Goal: Task Accomplishment & Management: Manage account settings

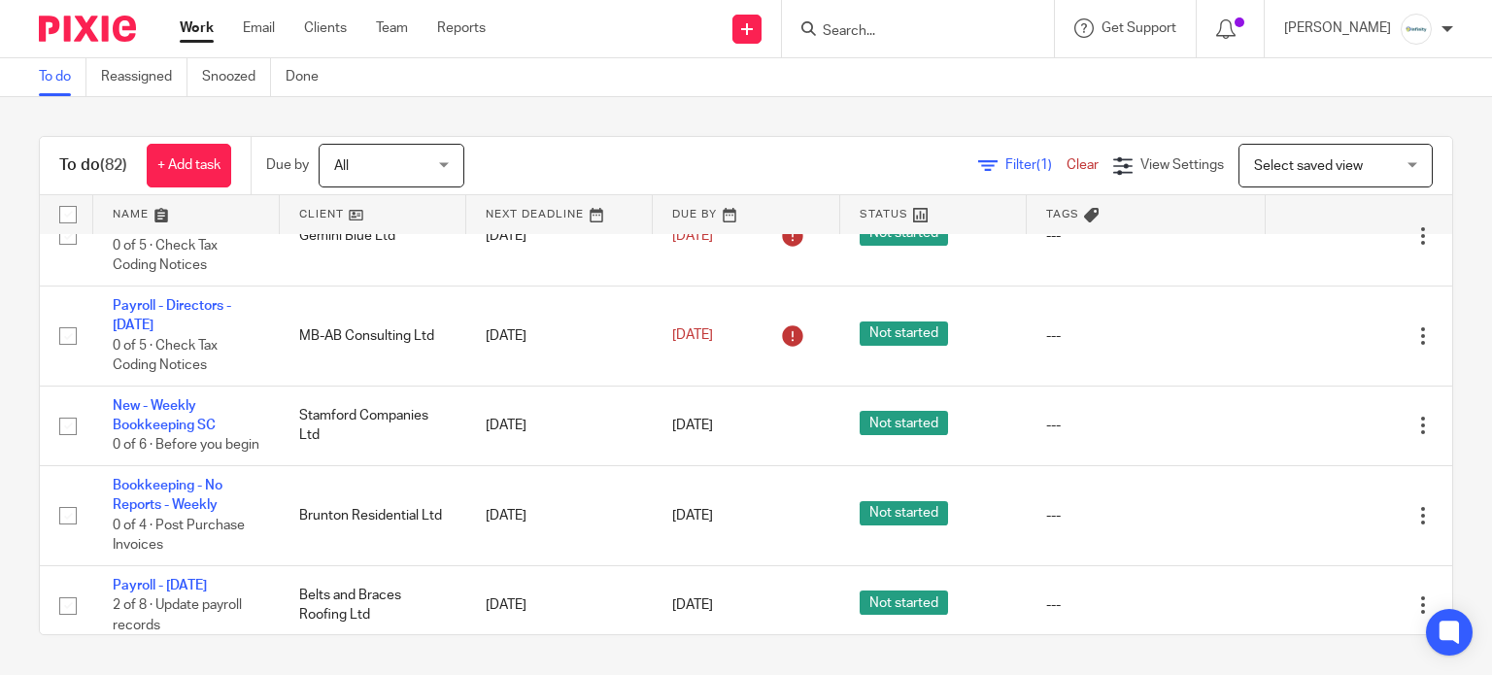
scroll to position [2072, 0]
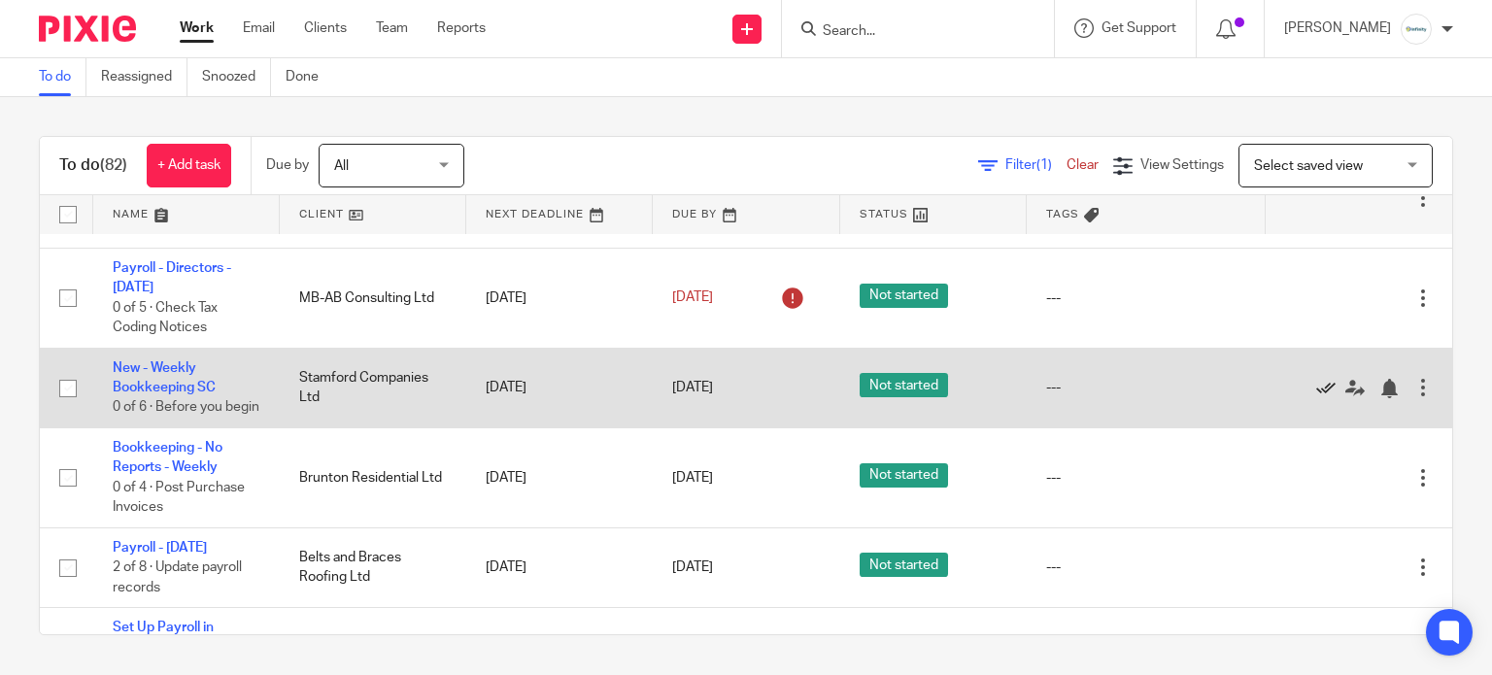
click at [1316, 398] on icon at bounding box center [1325, 388] width 19 height 19
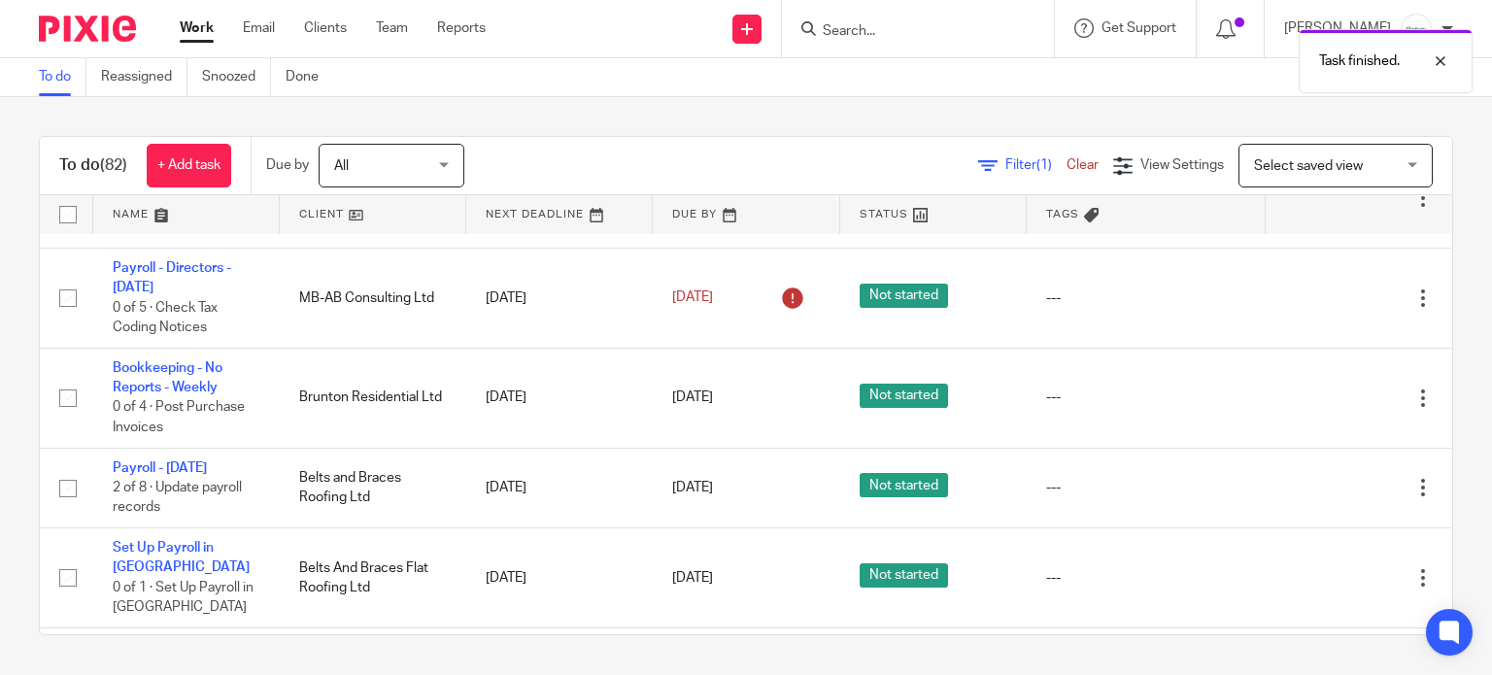
click at [1316, 408] on icon at bounding box center [1325, 398] width 19 height 19
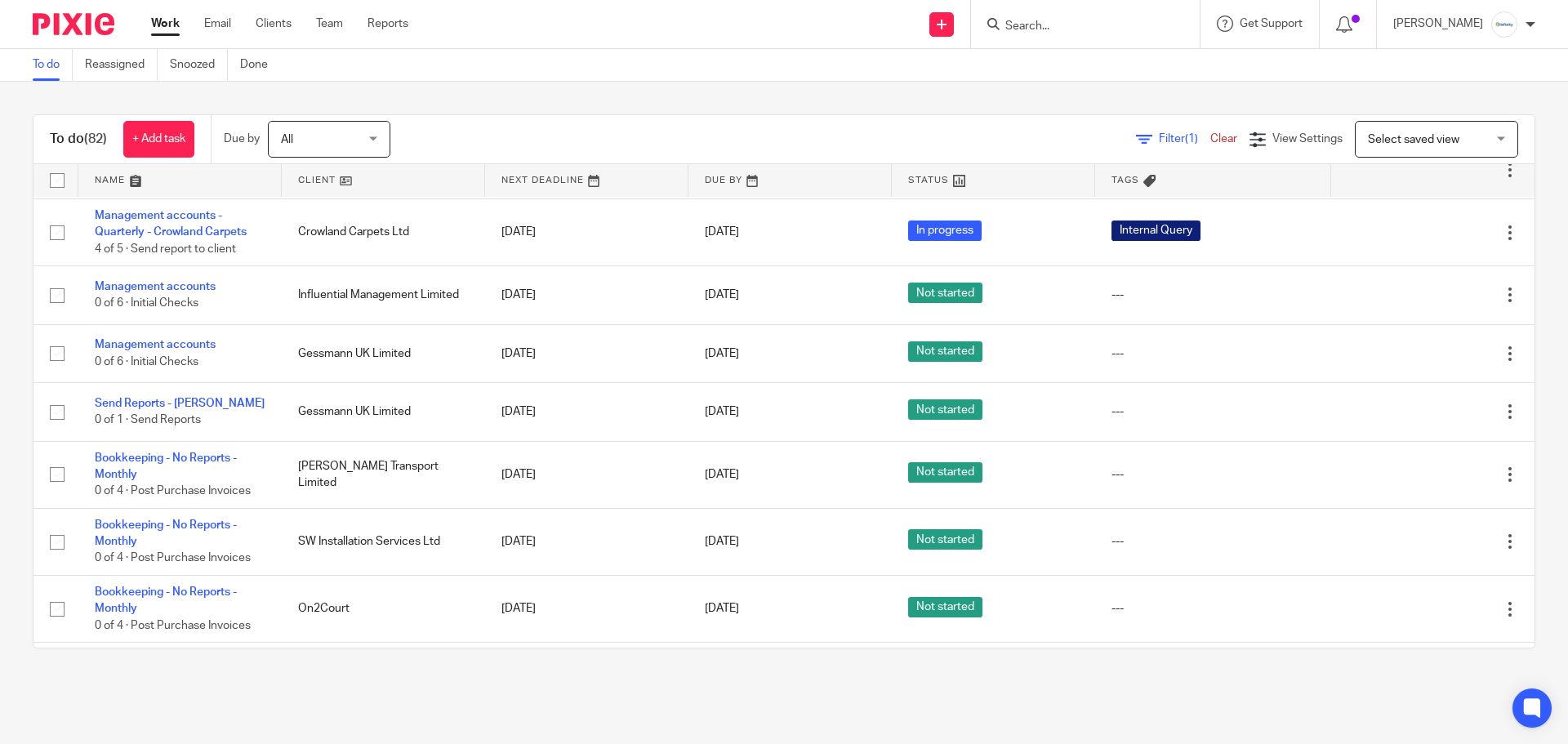
scroll to position [1849, 0]
click at [1124, 18] on form at bounding box center [1090, 24] width 174 height 20
click at [1127, 19] on input "Search" at bounding box center [1077, 26] width 147 height 14
type input "codie"
click at [1134, 54] on link at bounding box center [1101, 63] width 203 height 24
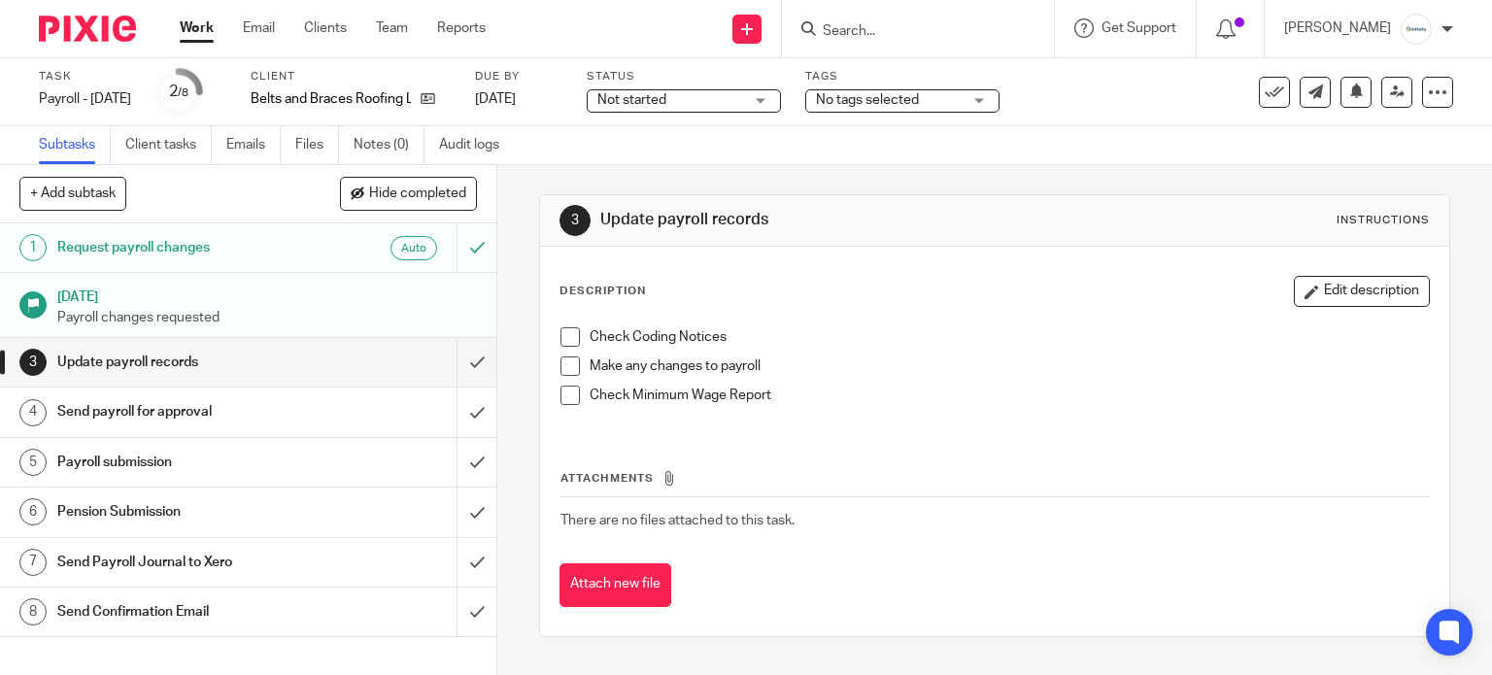
click at [565, 330] on span at bounding box center [569, 336] width 19 height 19
click at [563, 367] on span at bounding box center [569, 365] width 19 height 19
click at [577, 399] on li "Check Minimum Wage Report" at bounding box center [994, 400] width 869 height 29
click at [570, 396] on span at bounding box center [569, 395] width 19 height 19
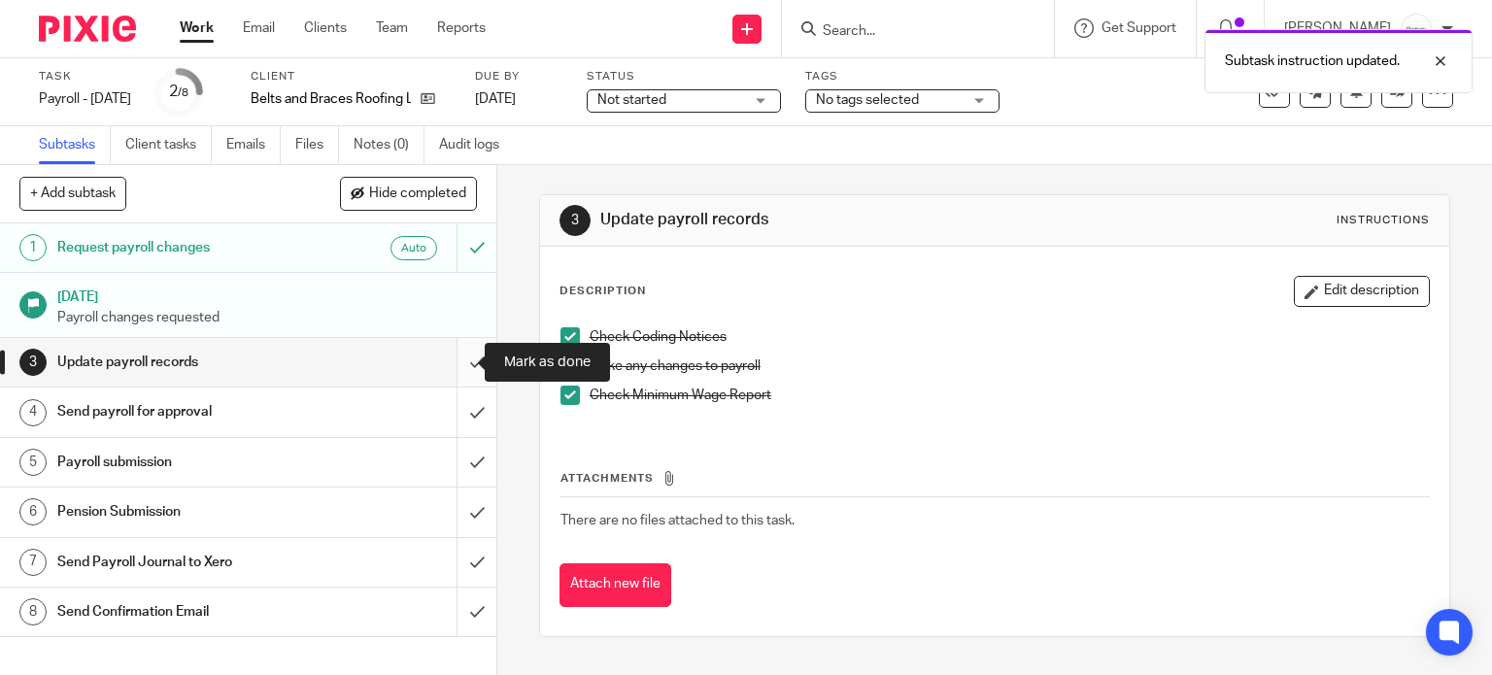
click at [448, 356] on input "submit" at bounding box center [248, 362] width 496 height 49
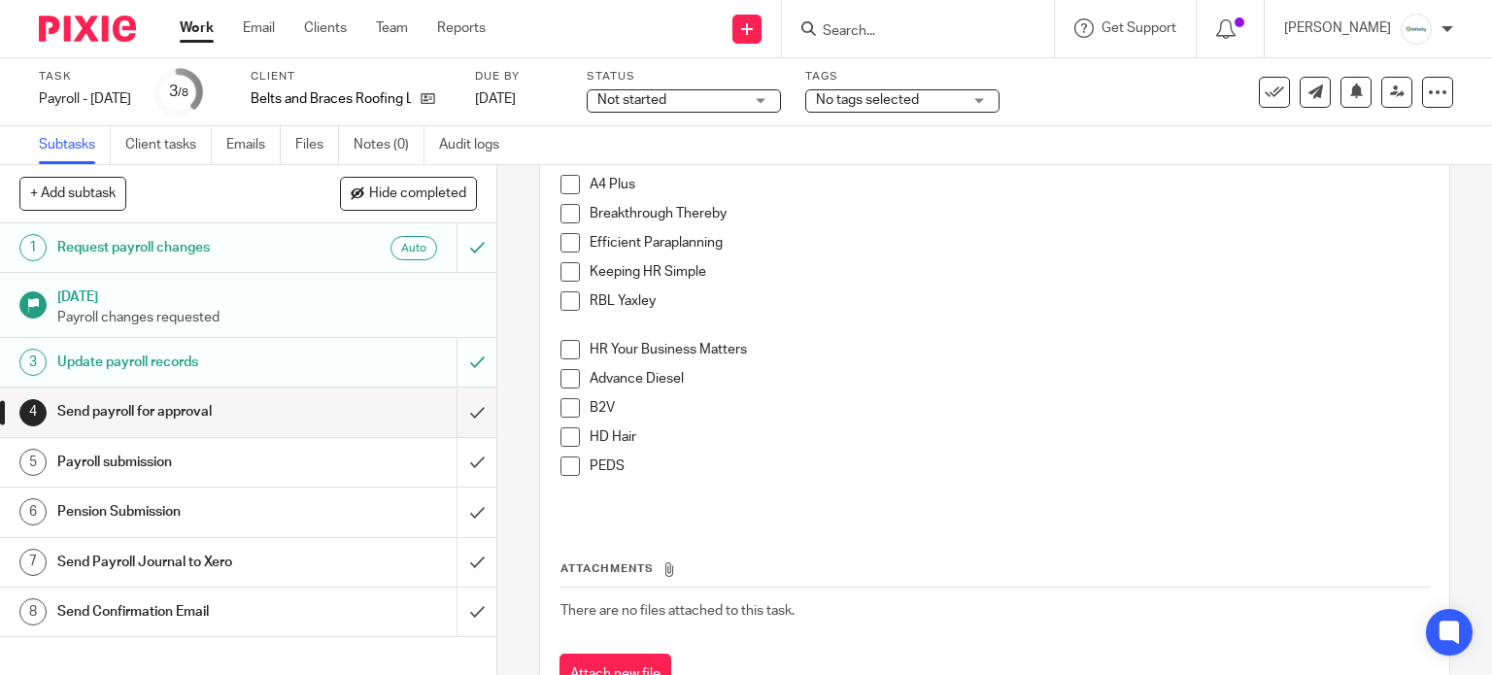
scroll to position [258, 0]
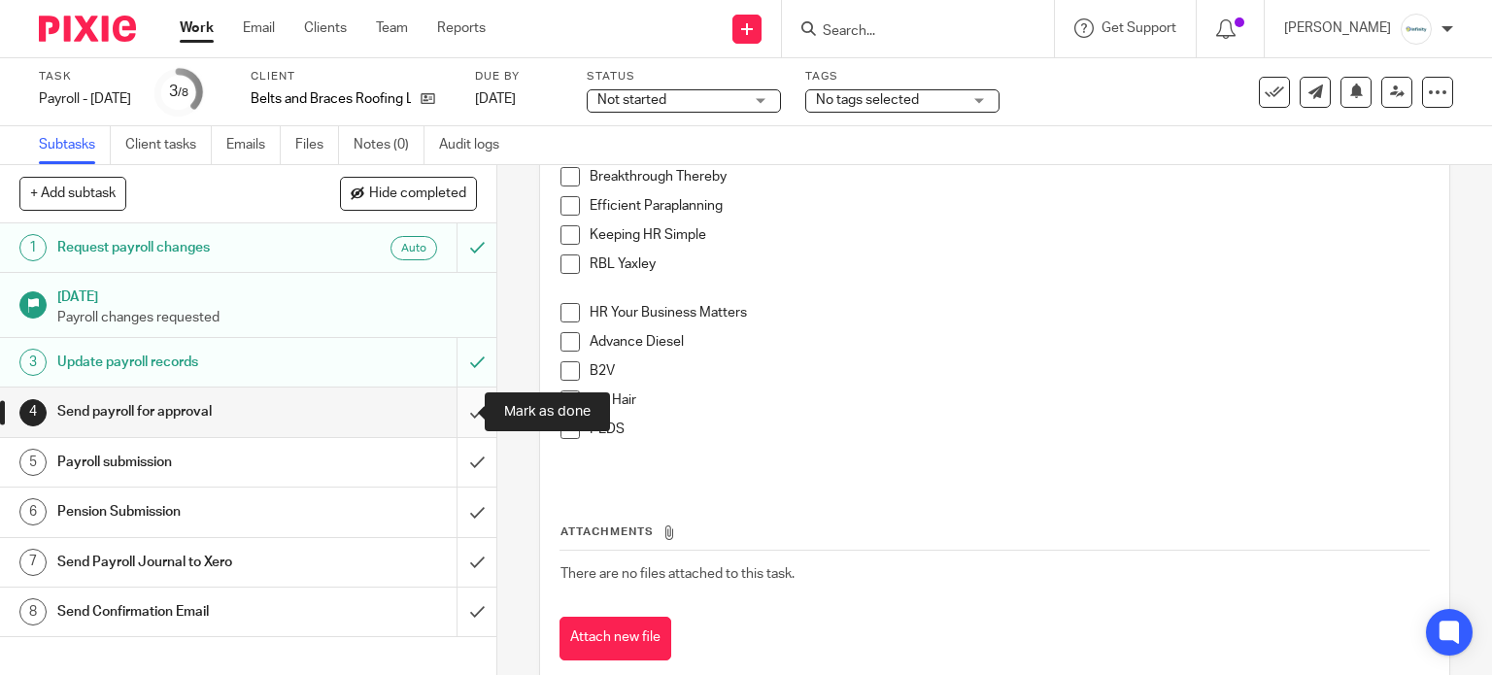
click at [452, 415] on input "submit" at bounding box center [248, 412] width 496 height 49
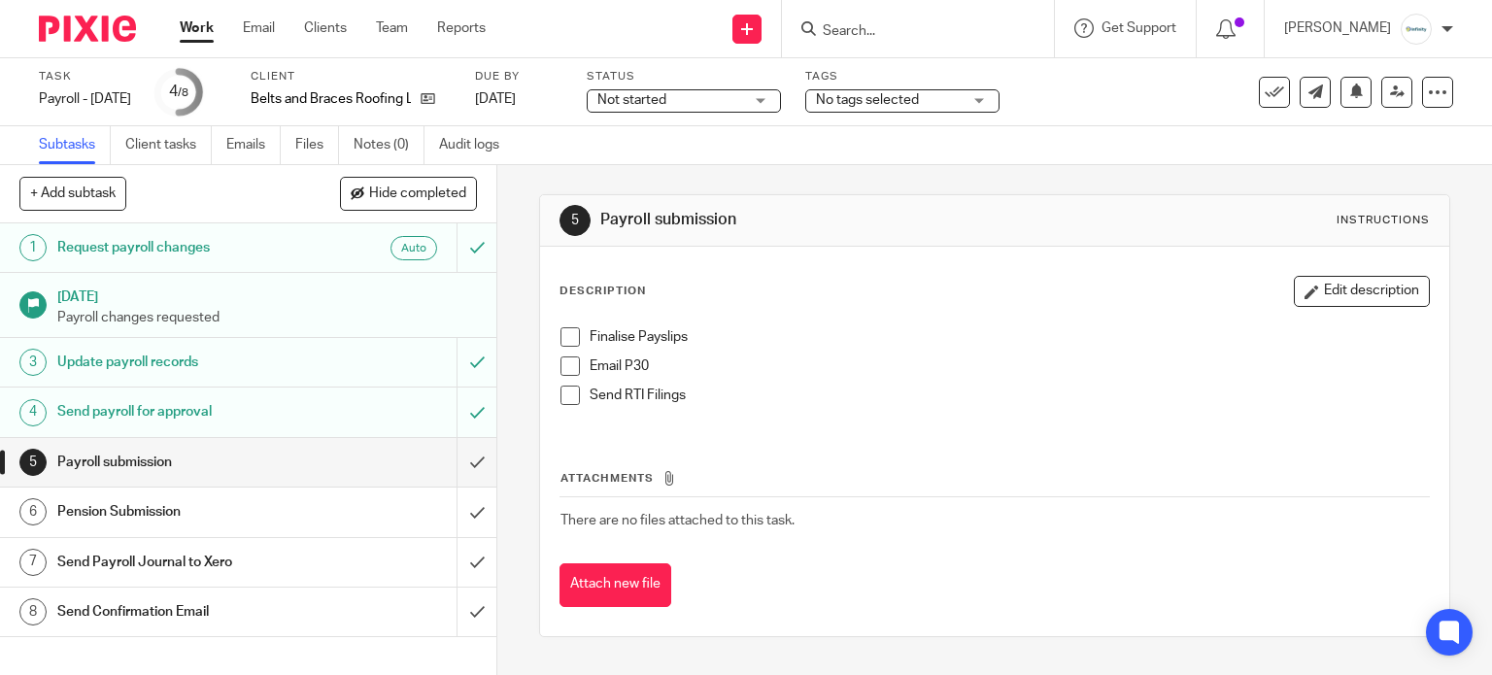
click at [260, 509] on h1 "Pension Submission" at bounding box center [184, 511] width 254 height 29
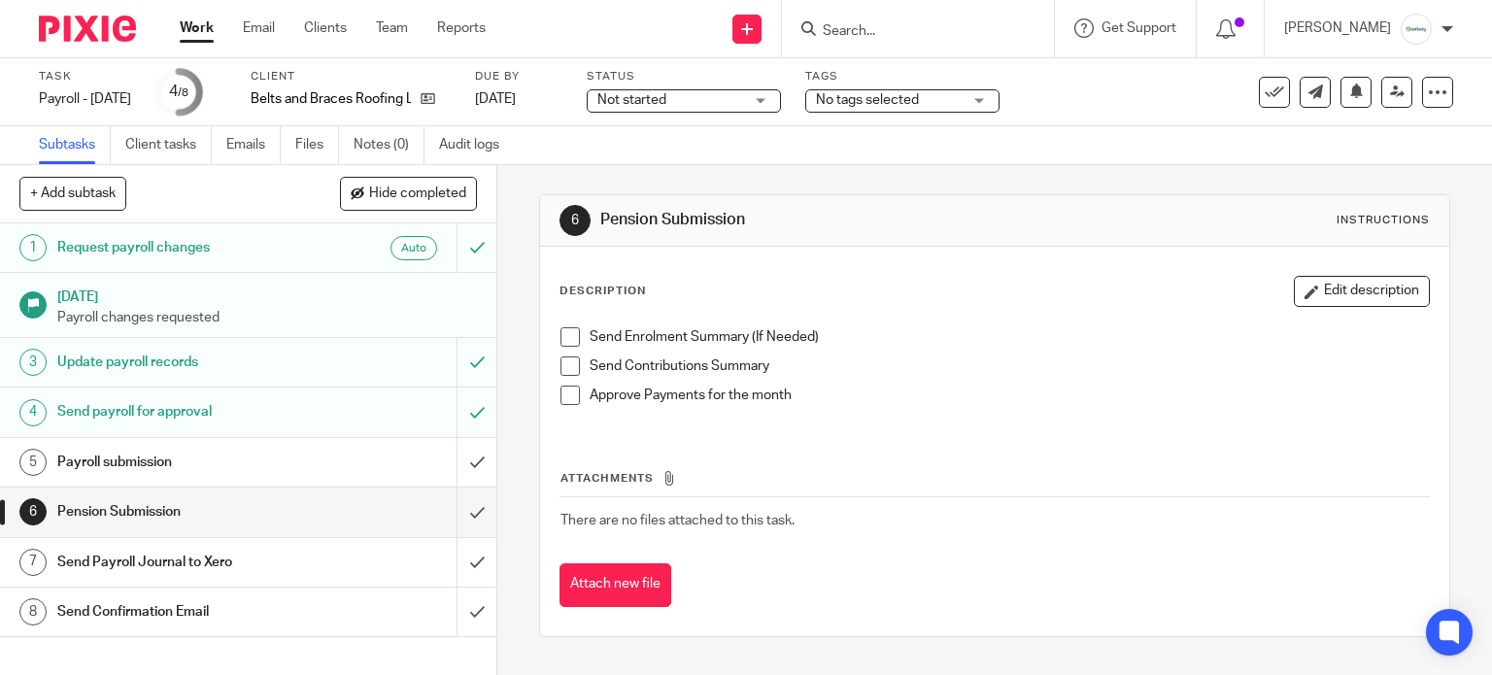
click at [666, 94] on span "Not started" at bounding box center [631, 100] width 69 height 14
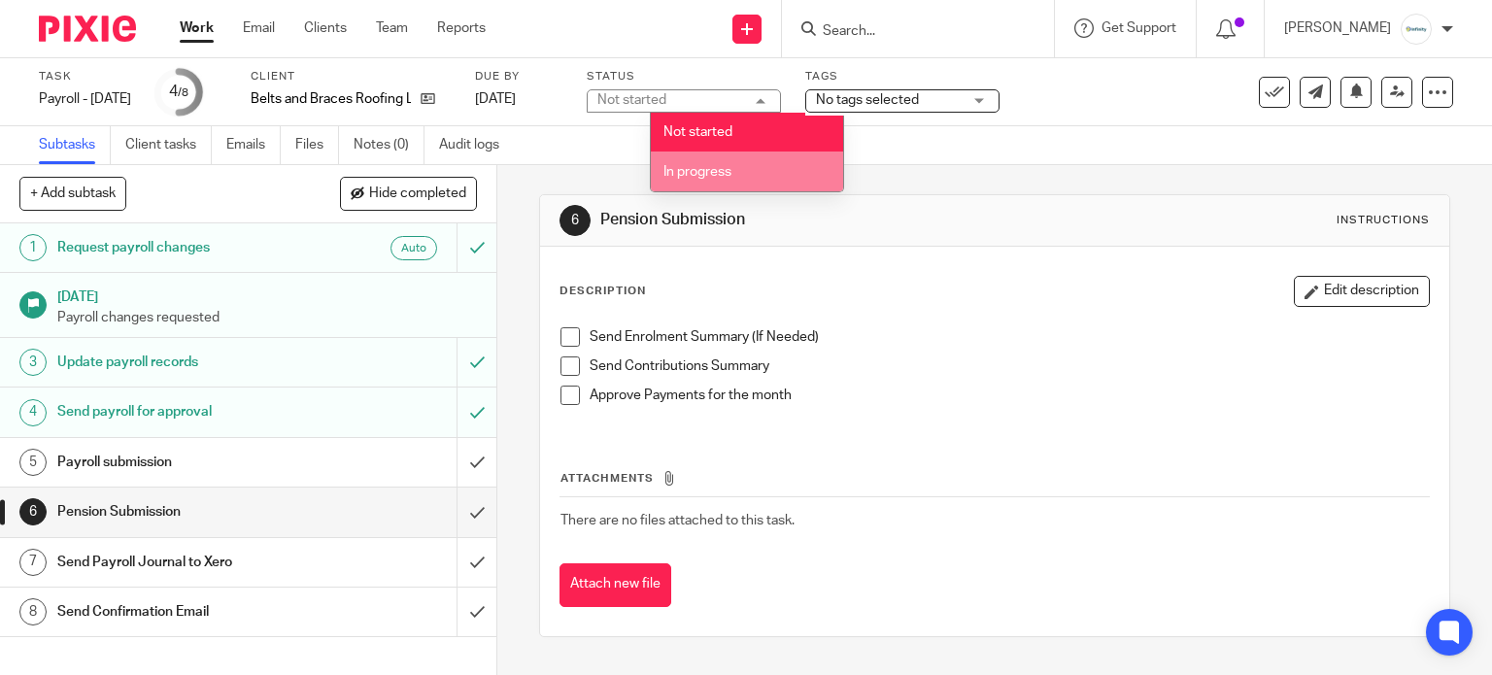
click at [689, 181] on li "In progress" at bounding box center [747, 172] width 192 height 40
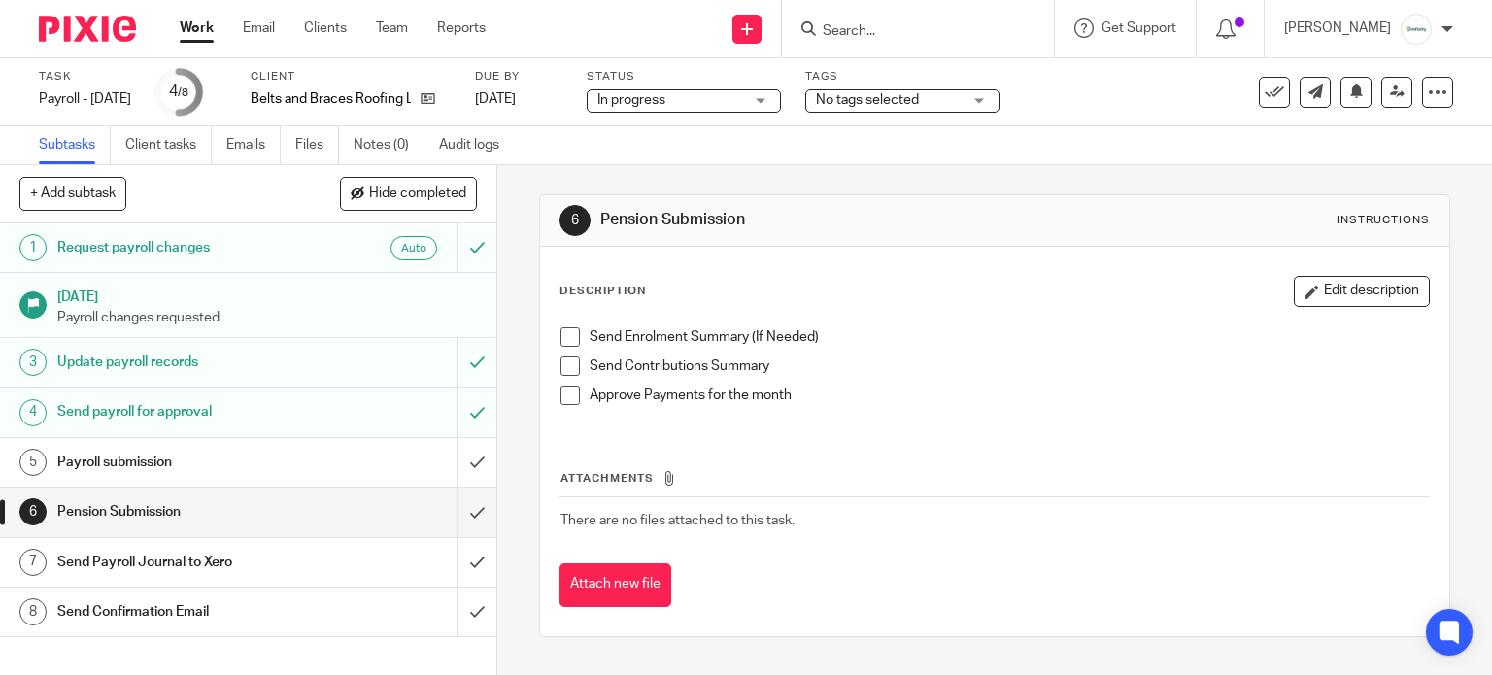
click at [919, 96] on span "No tags selected" at bounding box center [867, 100] width 103 height 14
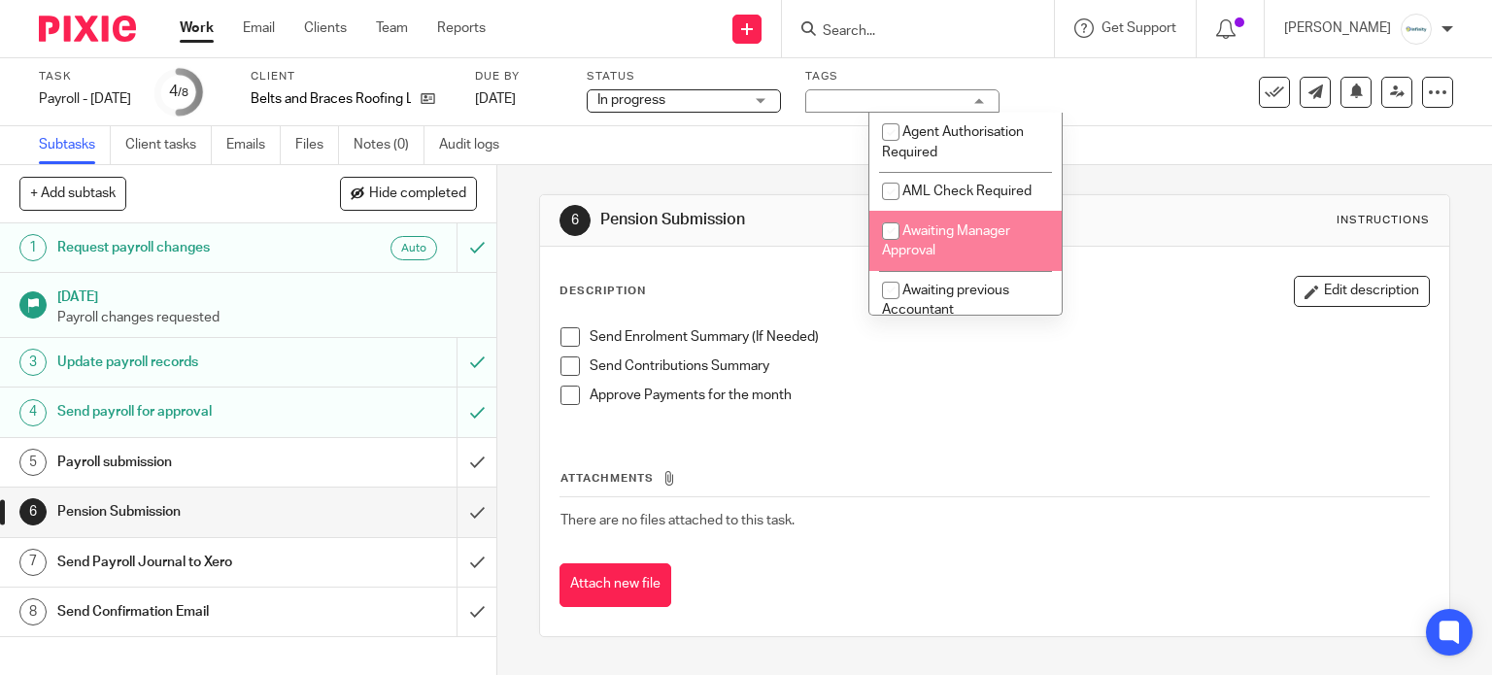
click at [953, 233] on span "Awaiting Manager Approval" at bounding box center [946, 241] width 128 height 34
checkbox input "true"
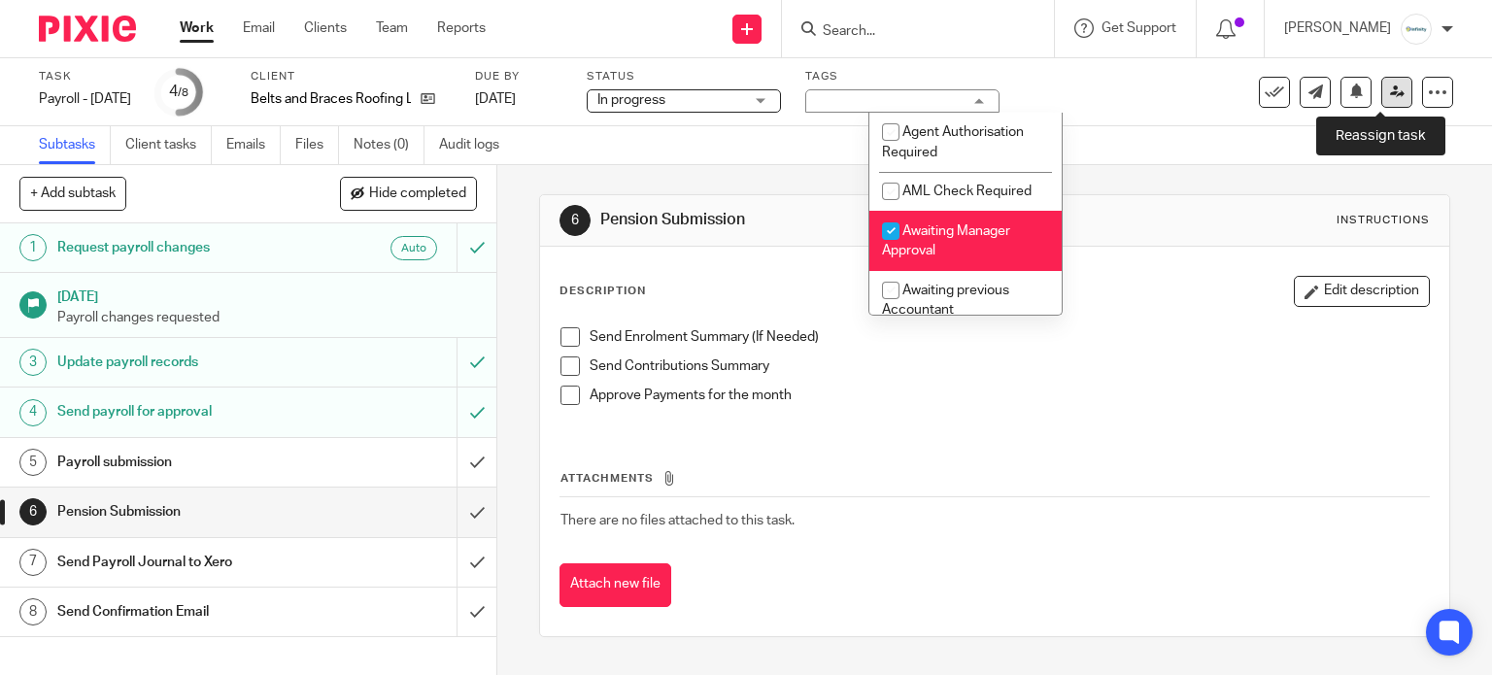
click at [1385, 99] on link at bounding box center [1396, 92] width 31 height 31
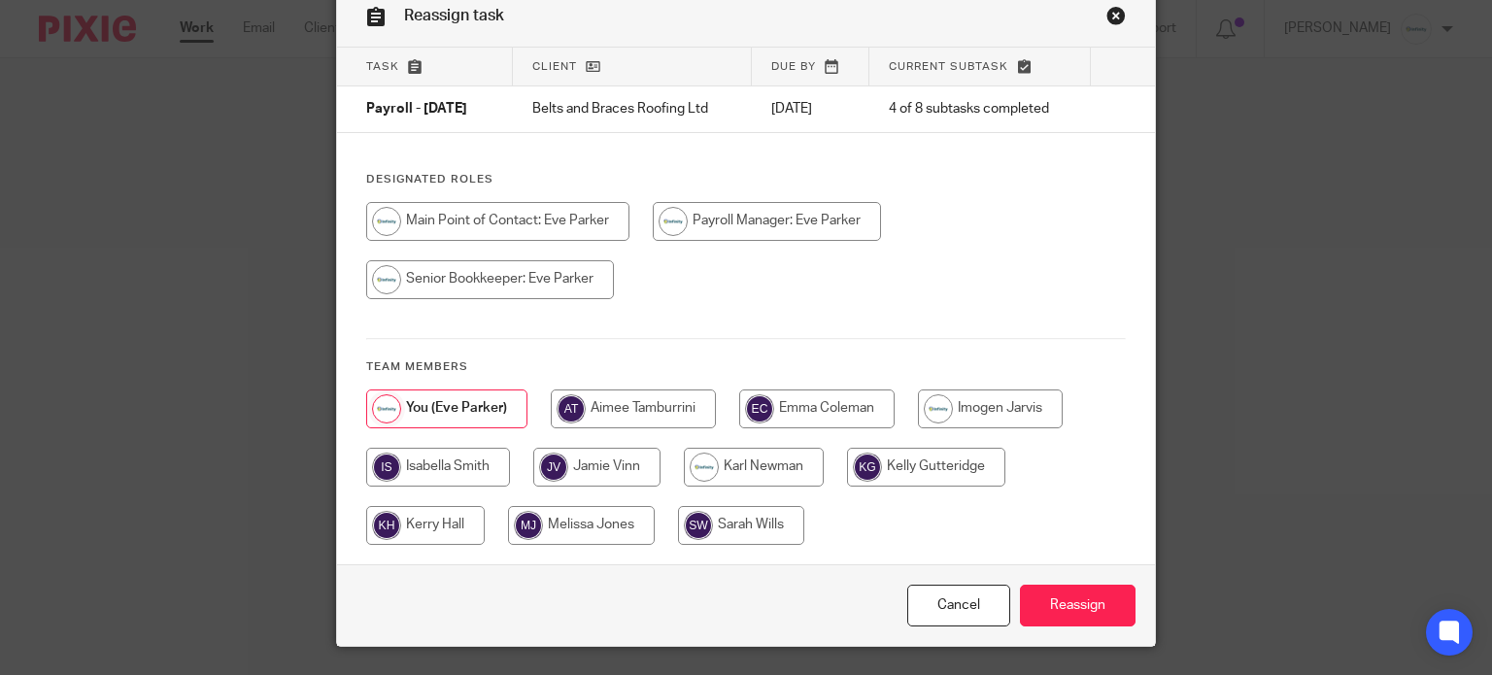
scroll to position [129, 0]
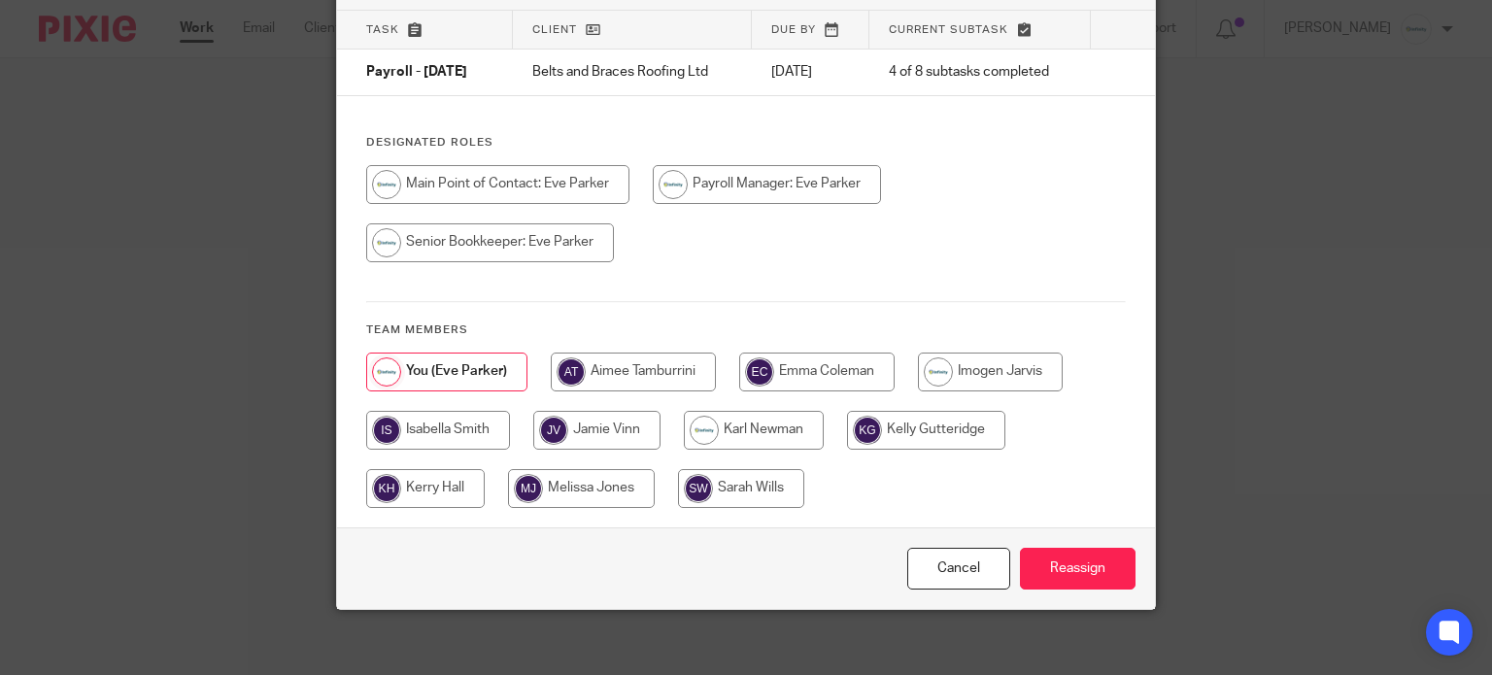
click at [815, 380] on input "radio" at bounding box center [816, 372] width 155 height 39
radio input "true"
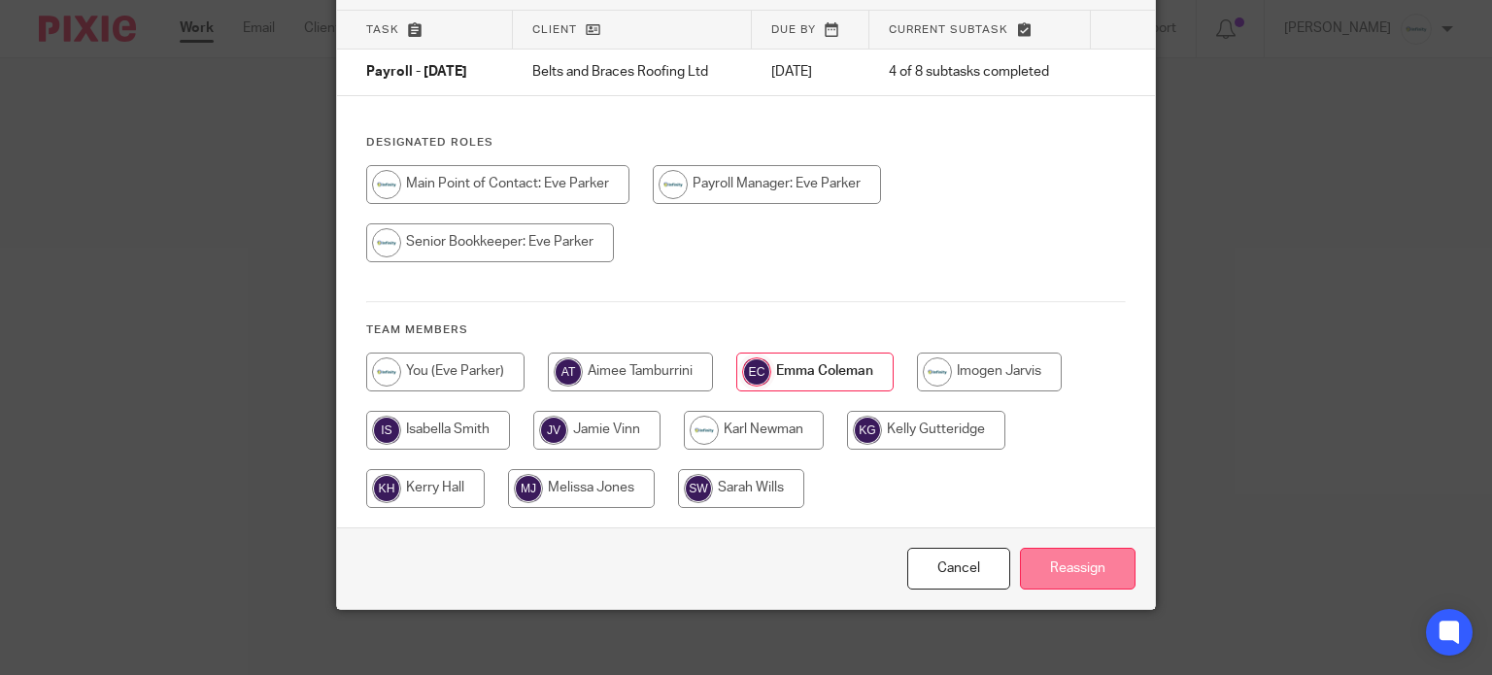
click at [1092, 568] on input "Reassign" at bounding box center [1078, 569] width 116 height 42
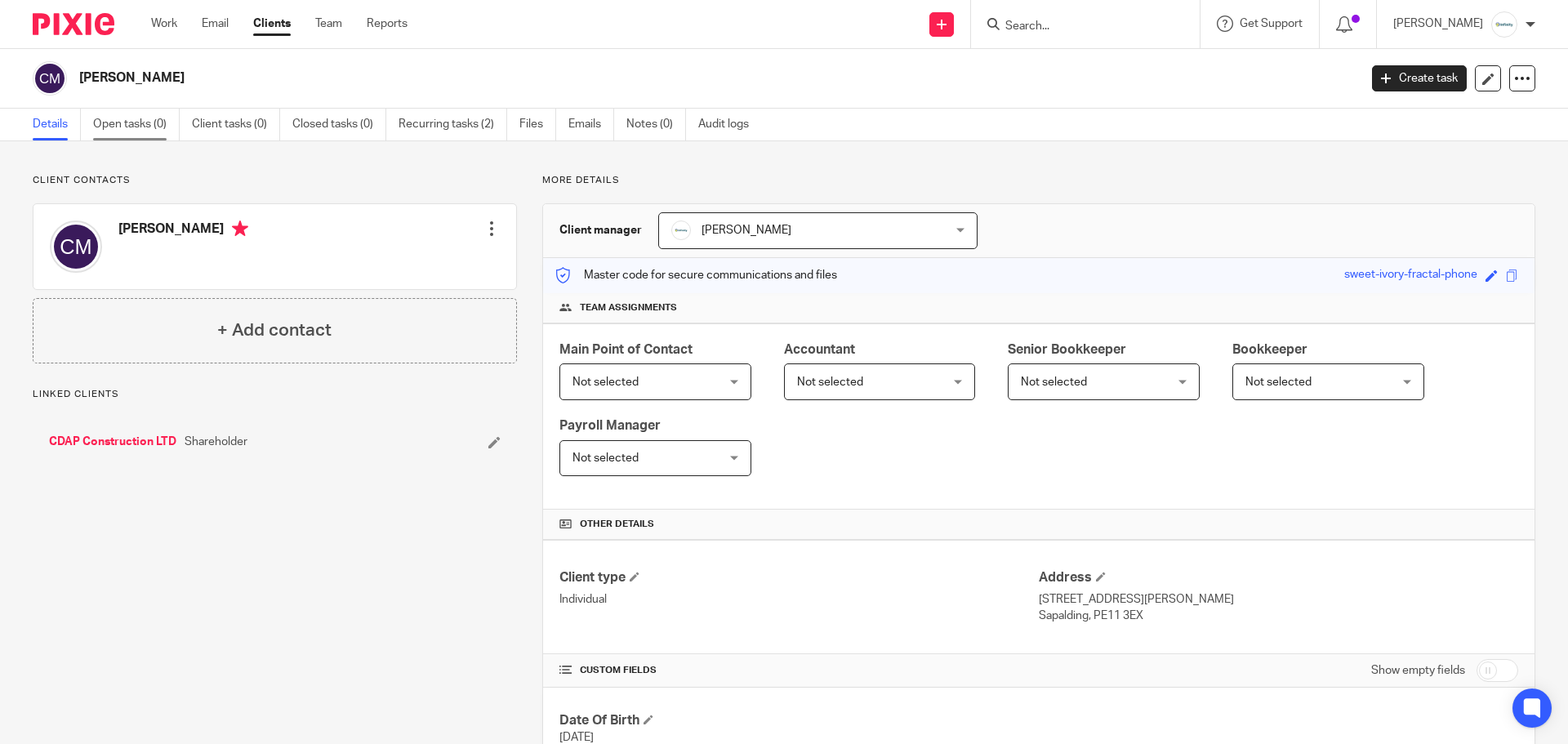
click at [140, 127] on link "Open tasks (0)" at bounding box center [136, 124] width 87 height 32
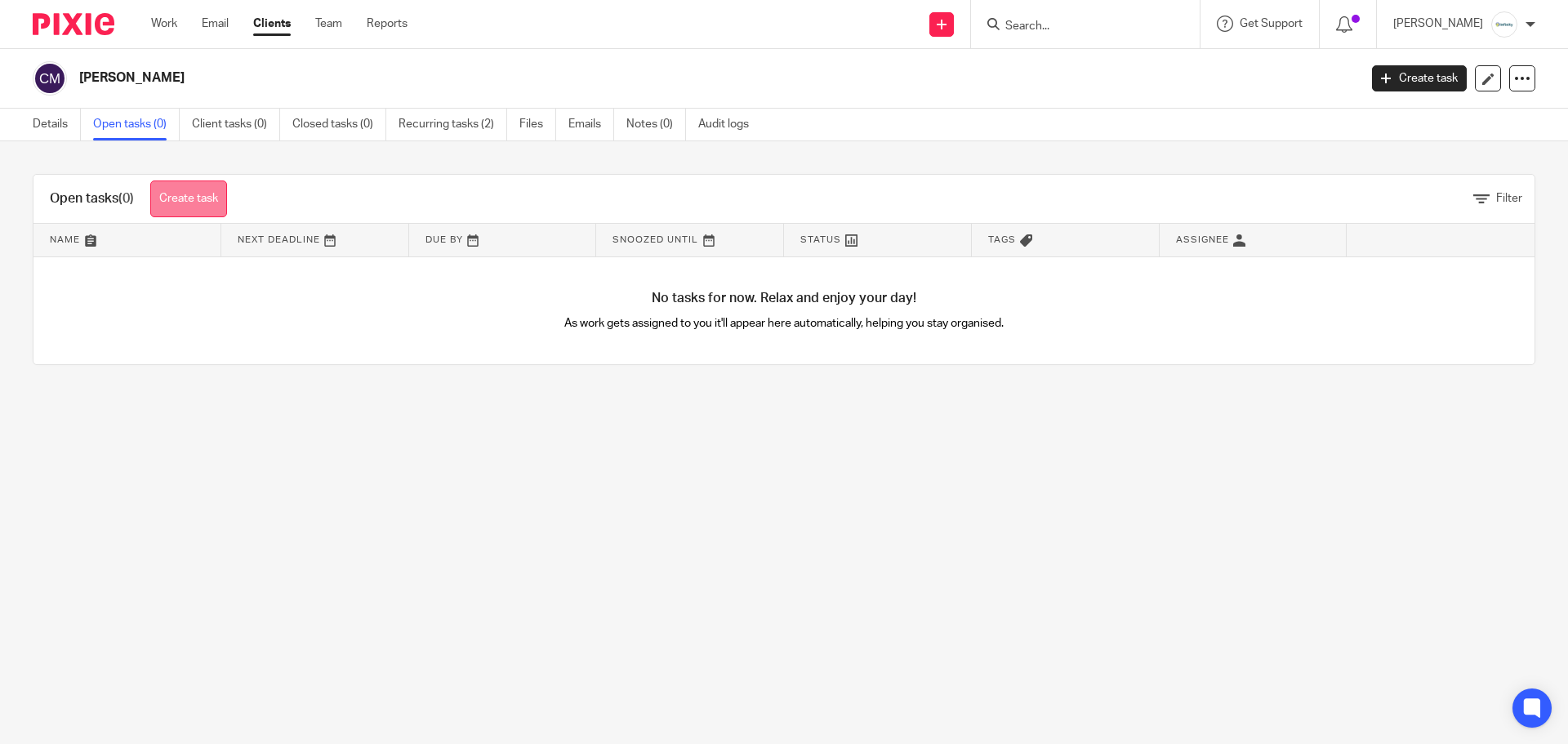
click at [209, 185] on link "Create task" at bounding box center [188, 199] width 77 height 37
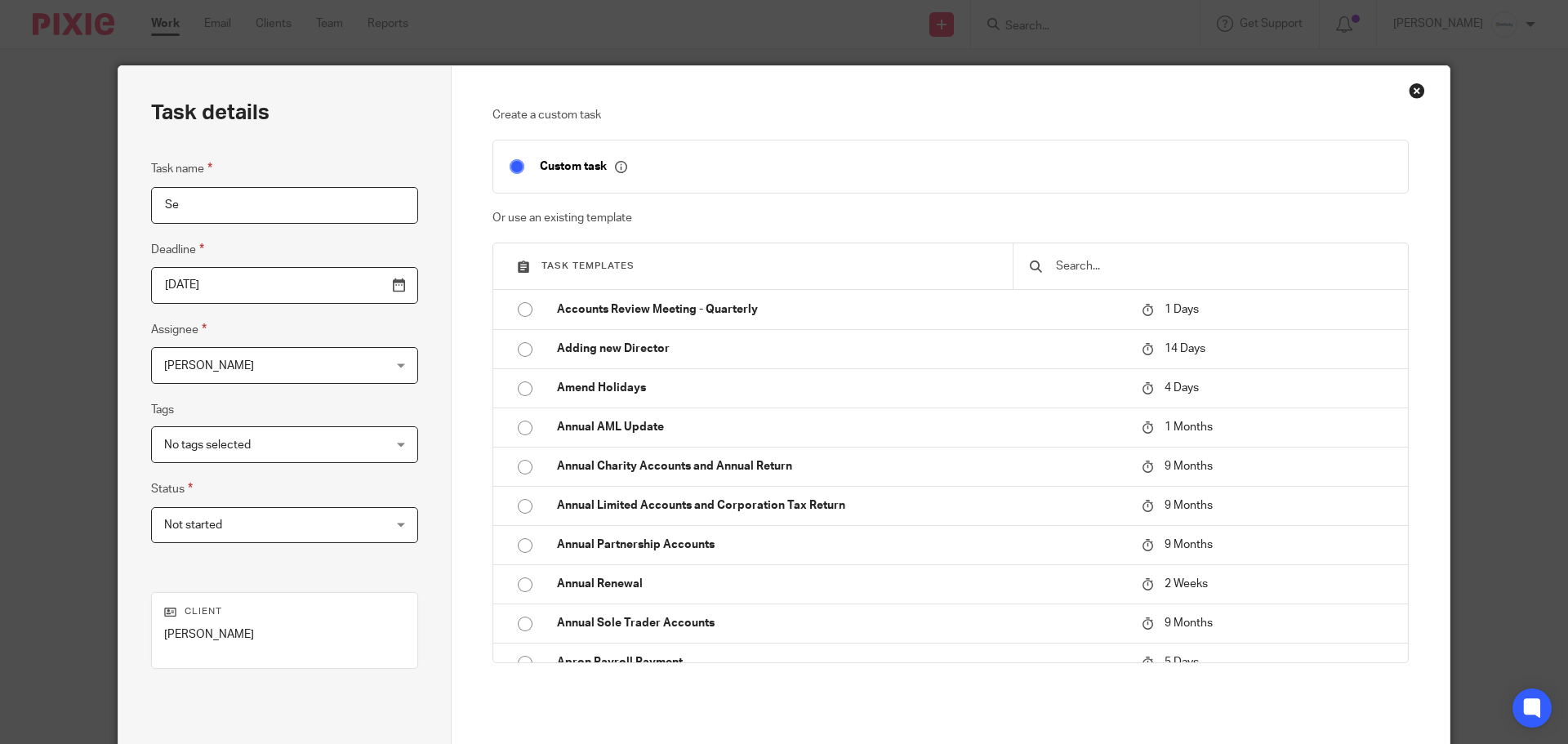
type input "Se"
click at [1169, 271] on input "text" at bounding box center [1222, 266] width 337 height 18
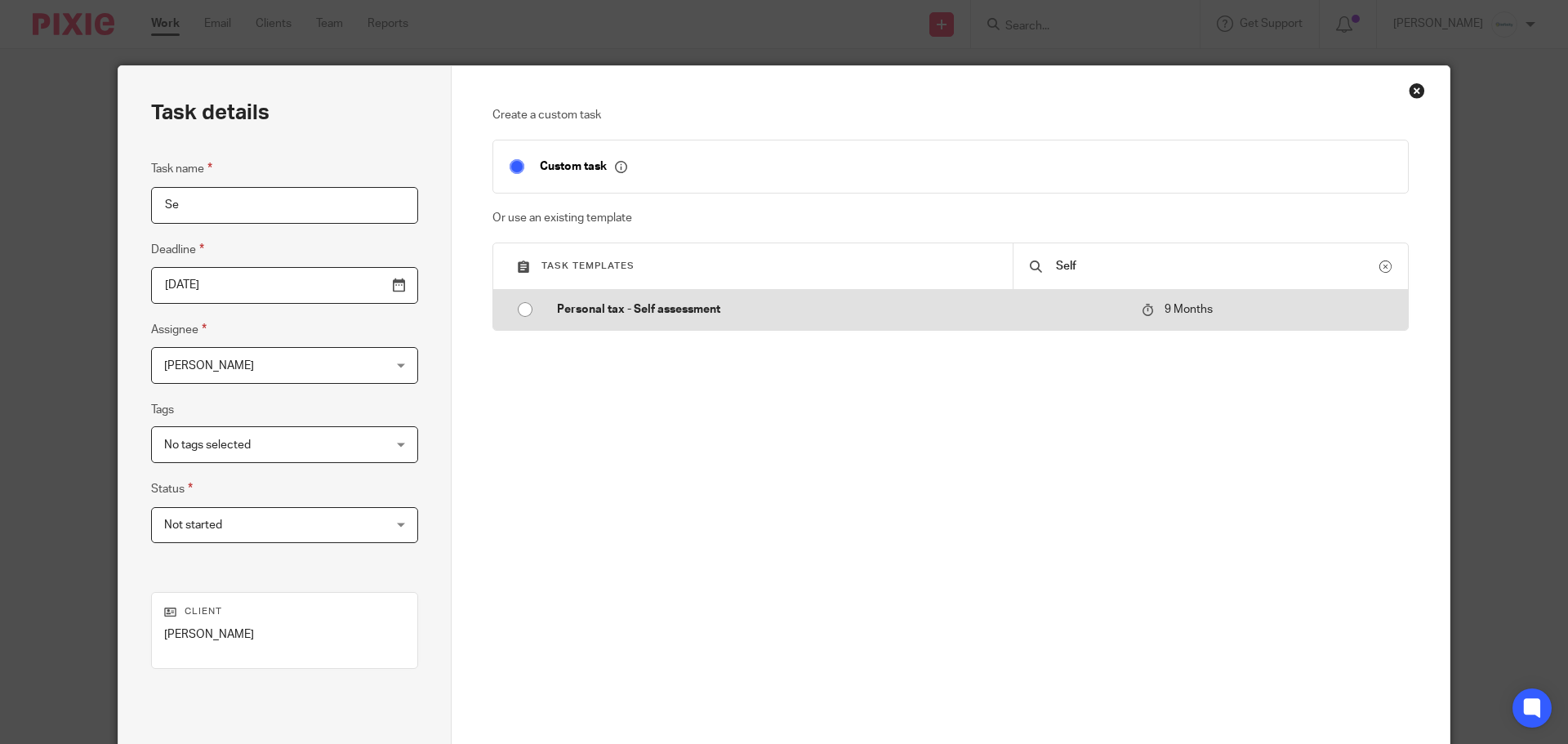
type input "Self"
click at [660, 298] on td "Personal tax - Self assessment" at bounding box center [837, 309] width 593 height 40
type input "2026-06-26"
checkbox input "false"
radio input "true"
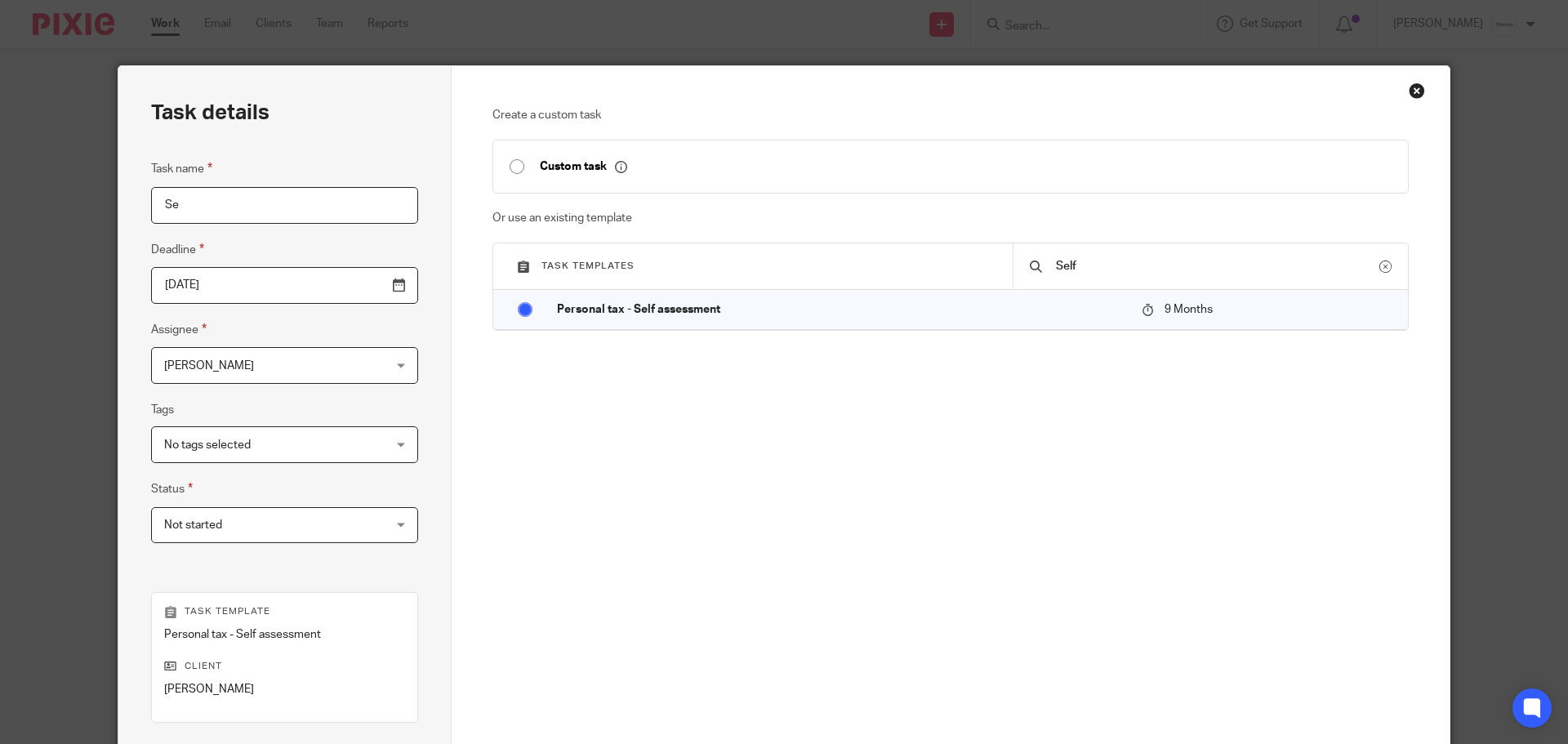
click at [212, 204] on input "Se" at bounding box center [285, 205] width 267 height 37
type input "P"
type input "Self Assessment"
click at [315, 282] on input "2026-06-26" at bounding box center [285, 286] width 267 height 37
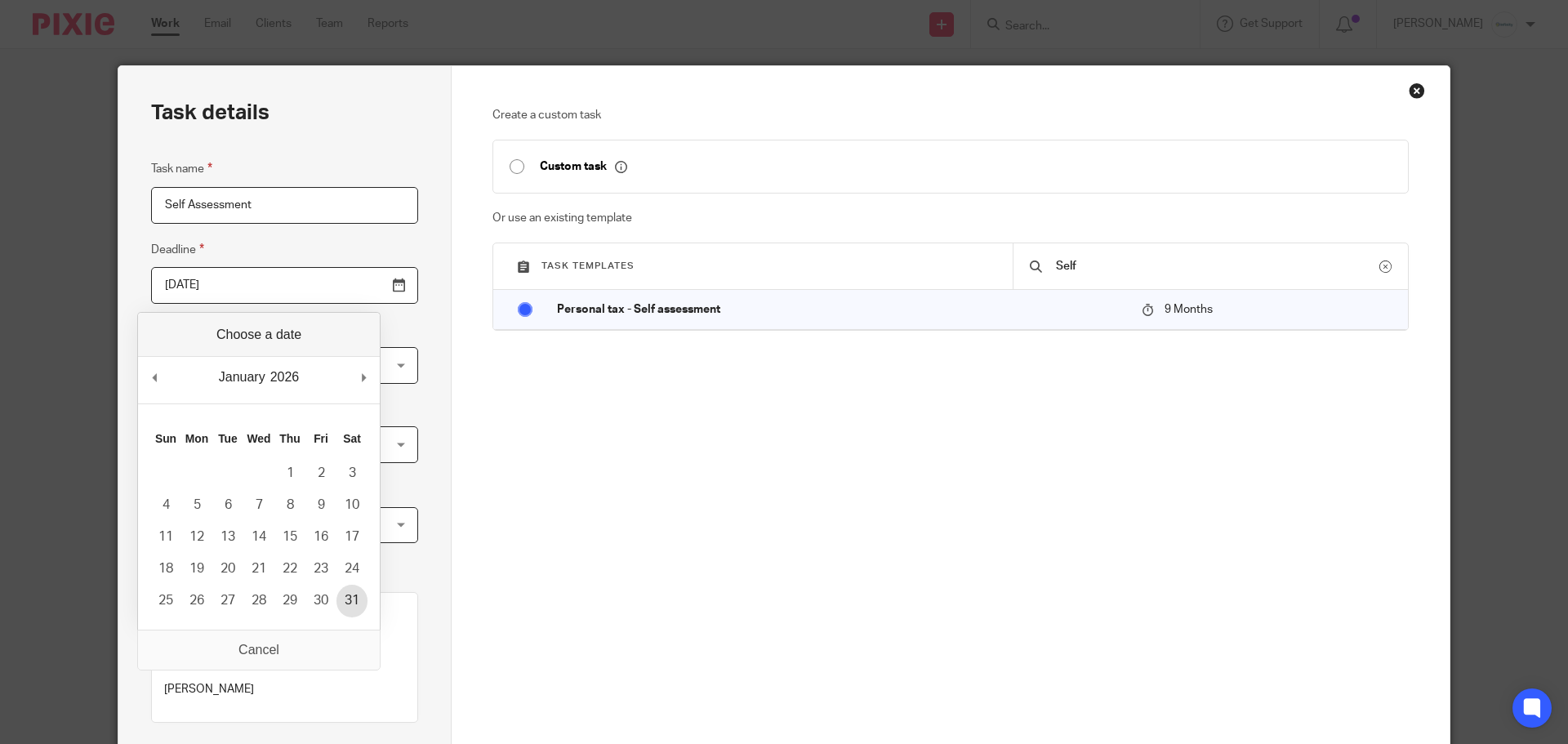
type input "2026-01-31"
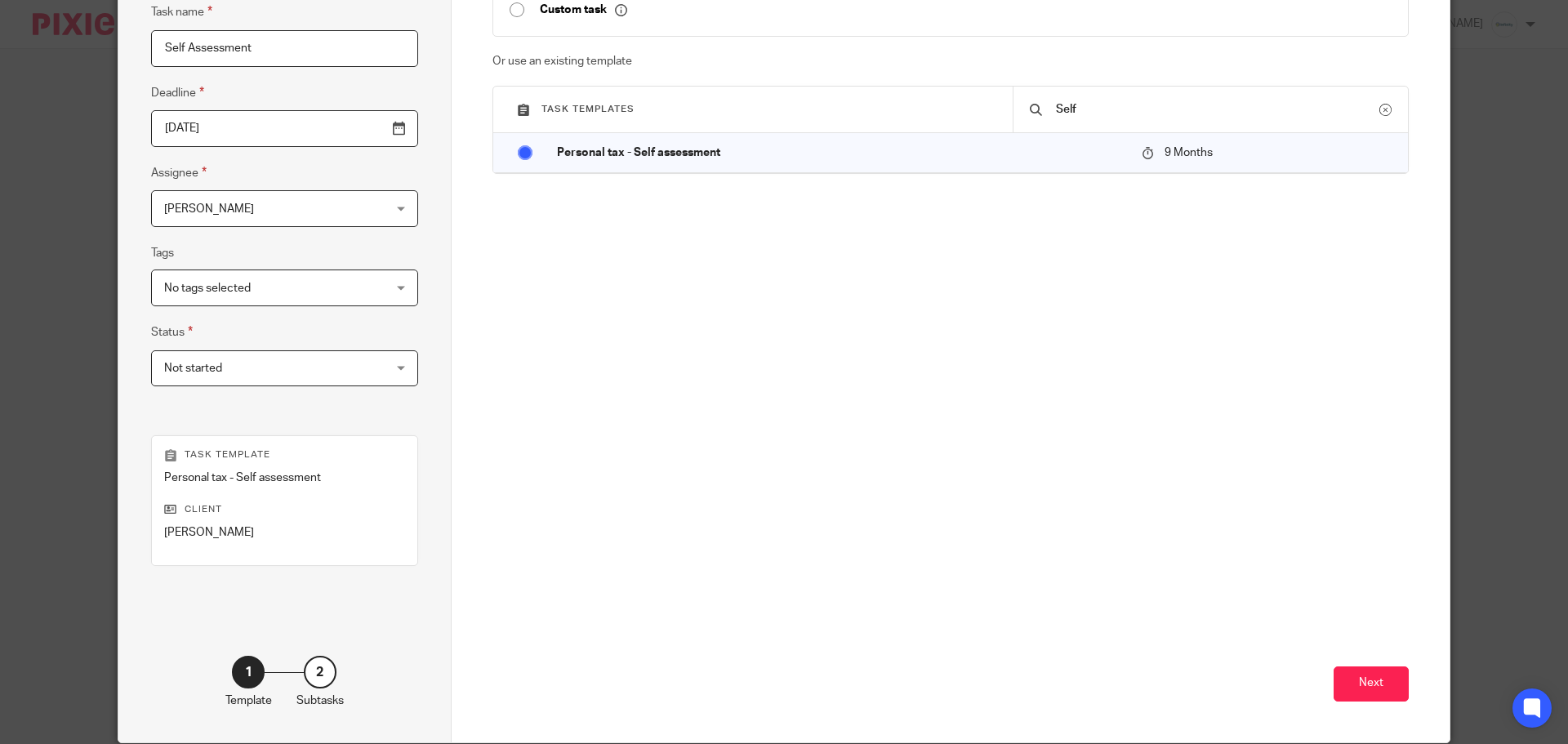
scroll to position [221, 0]
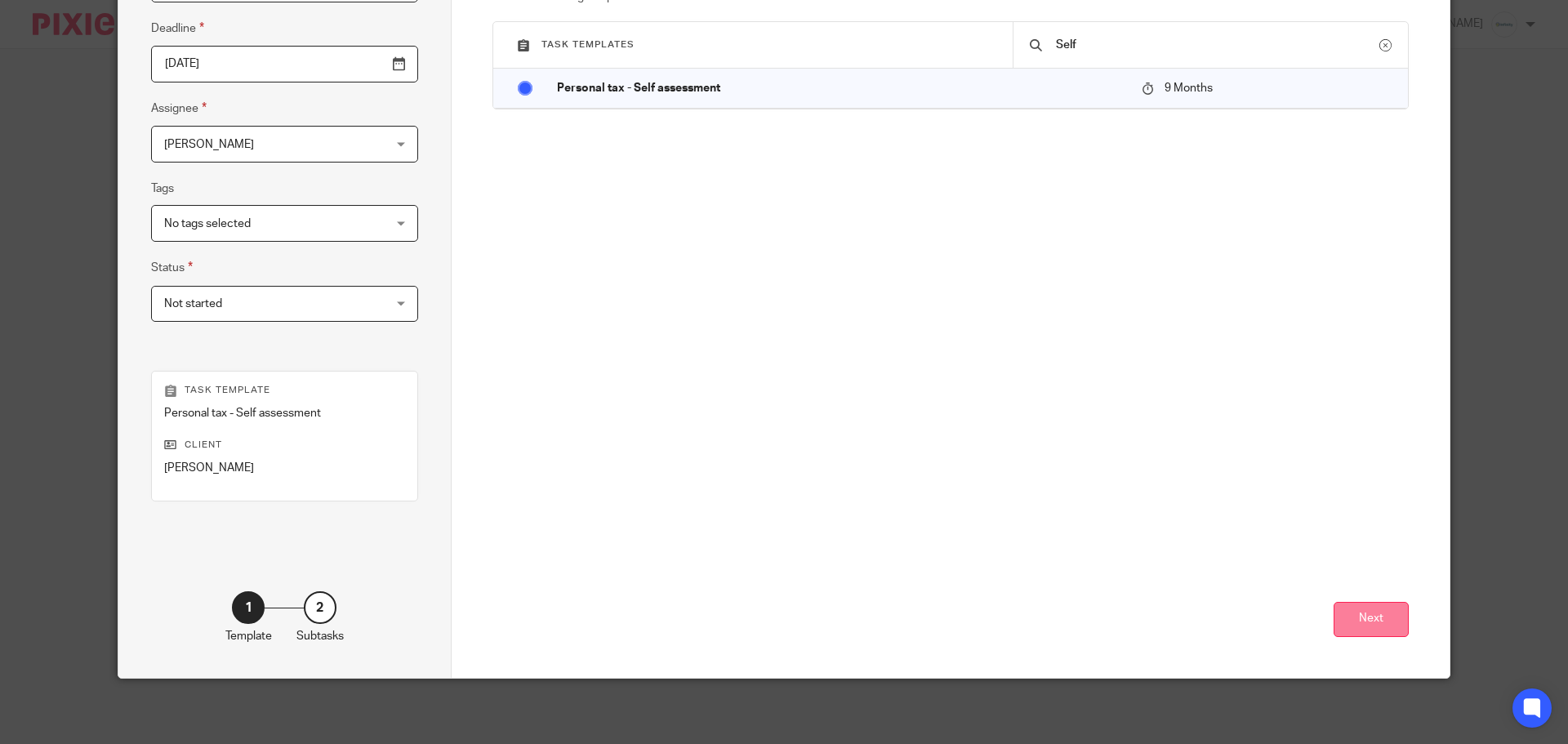
click at [1386, 622] on button "Next" at bounding box center [1370, 620] width 75 height 35
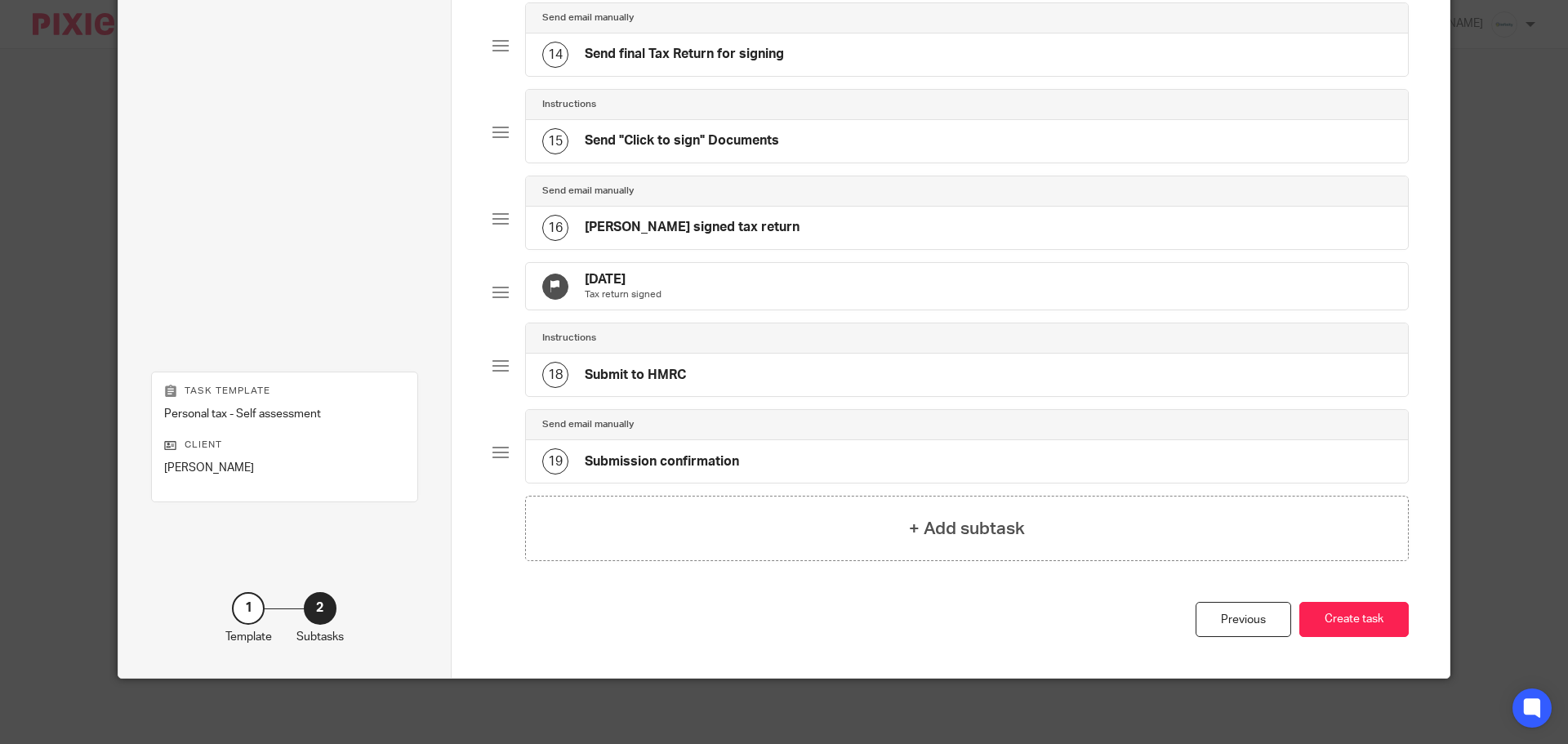
scroll to position [1236, 0]
click at [1359, 637] on button "Create task" at bounding box center [1354, 620] width 109 height 35
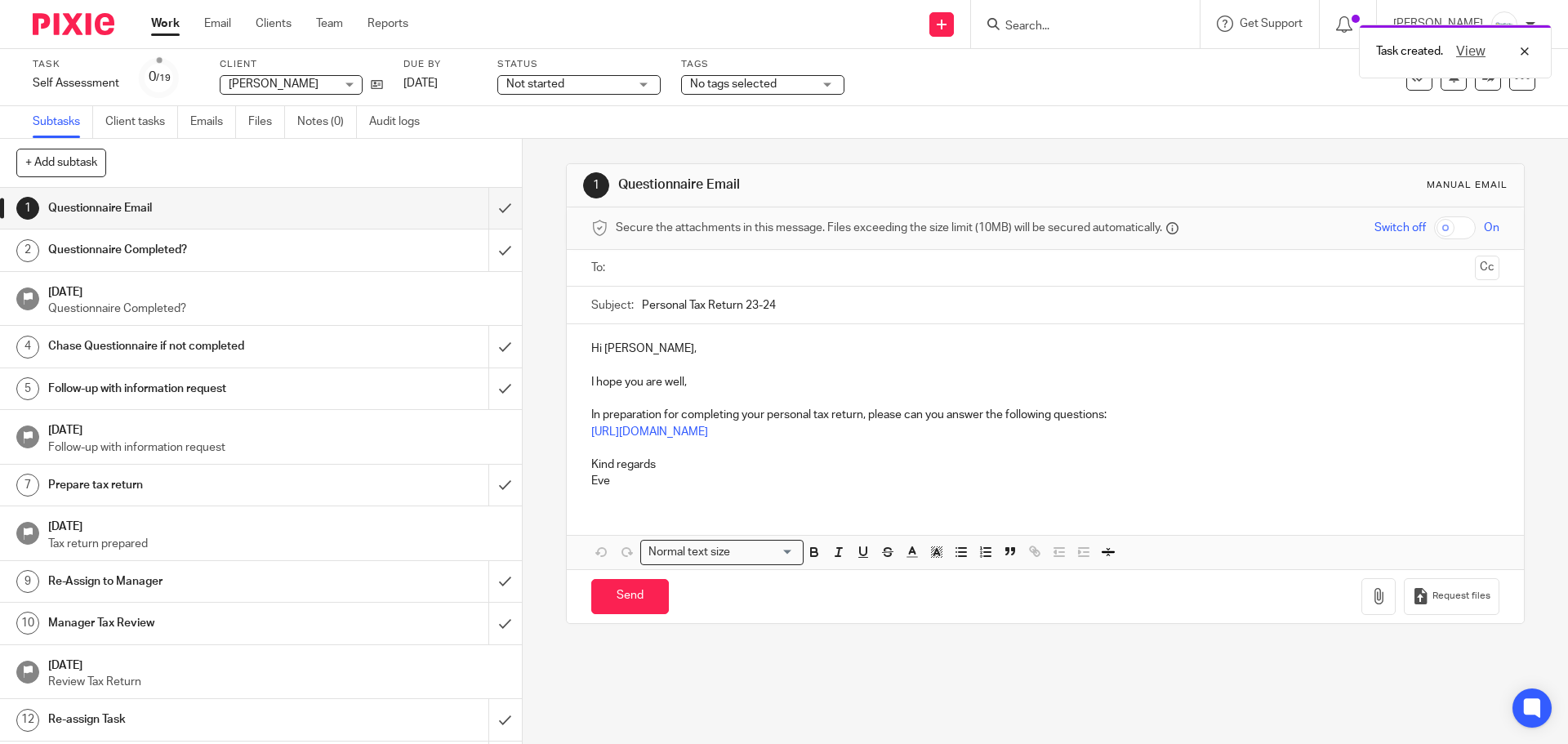
click at [254, 87] on span "[PERSON_NAME]" at bounding box center [273, 84] width 90 height 12
click at [374, 92] on link at bounding box center [372, 83] width 20 height 16
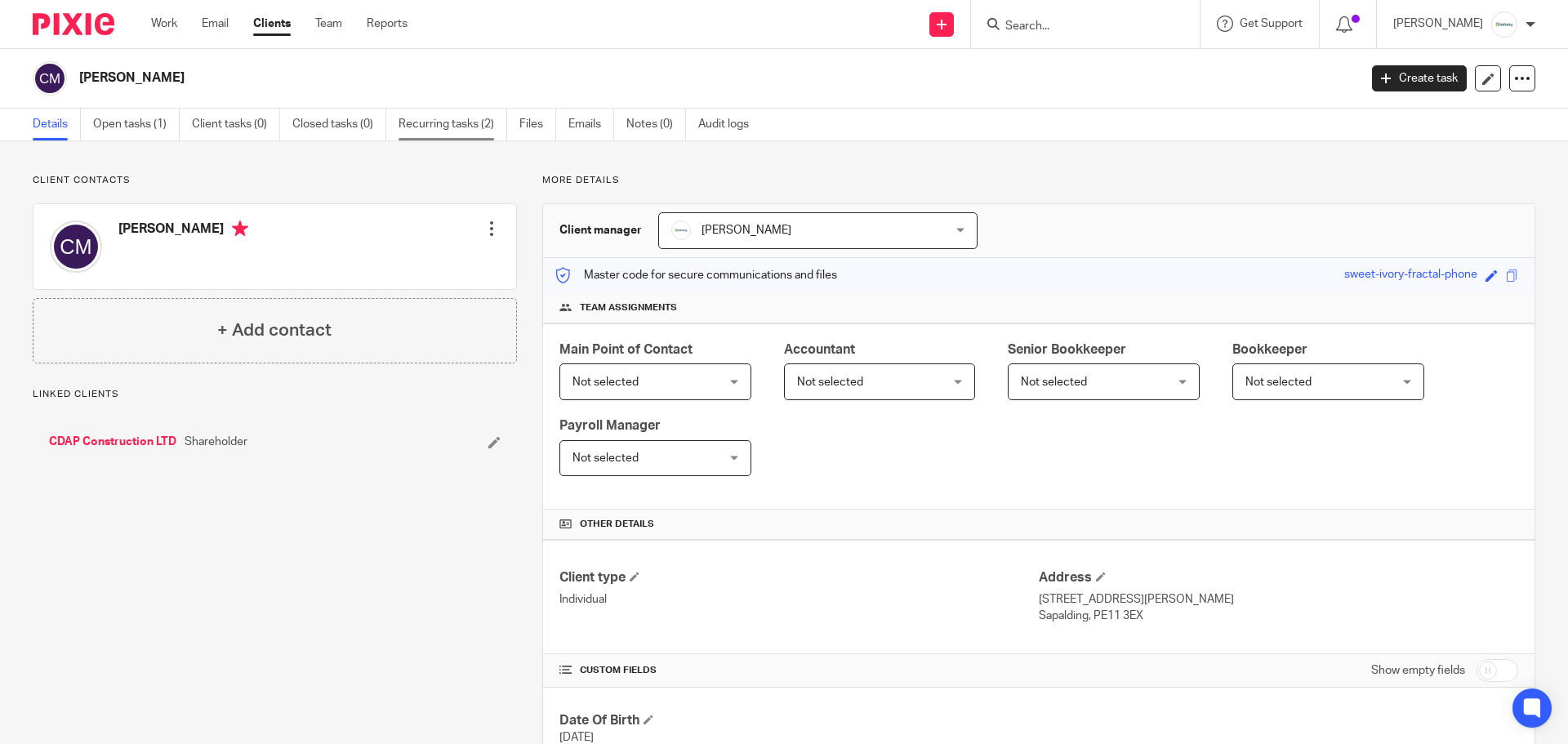
click at [444, 125] on link "Recurring tasks (2)" at bounding box center [452, 124] width 108 height 32
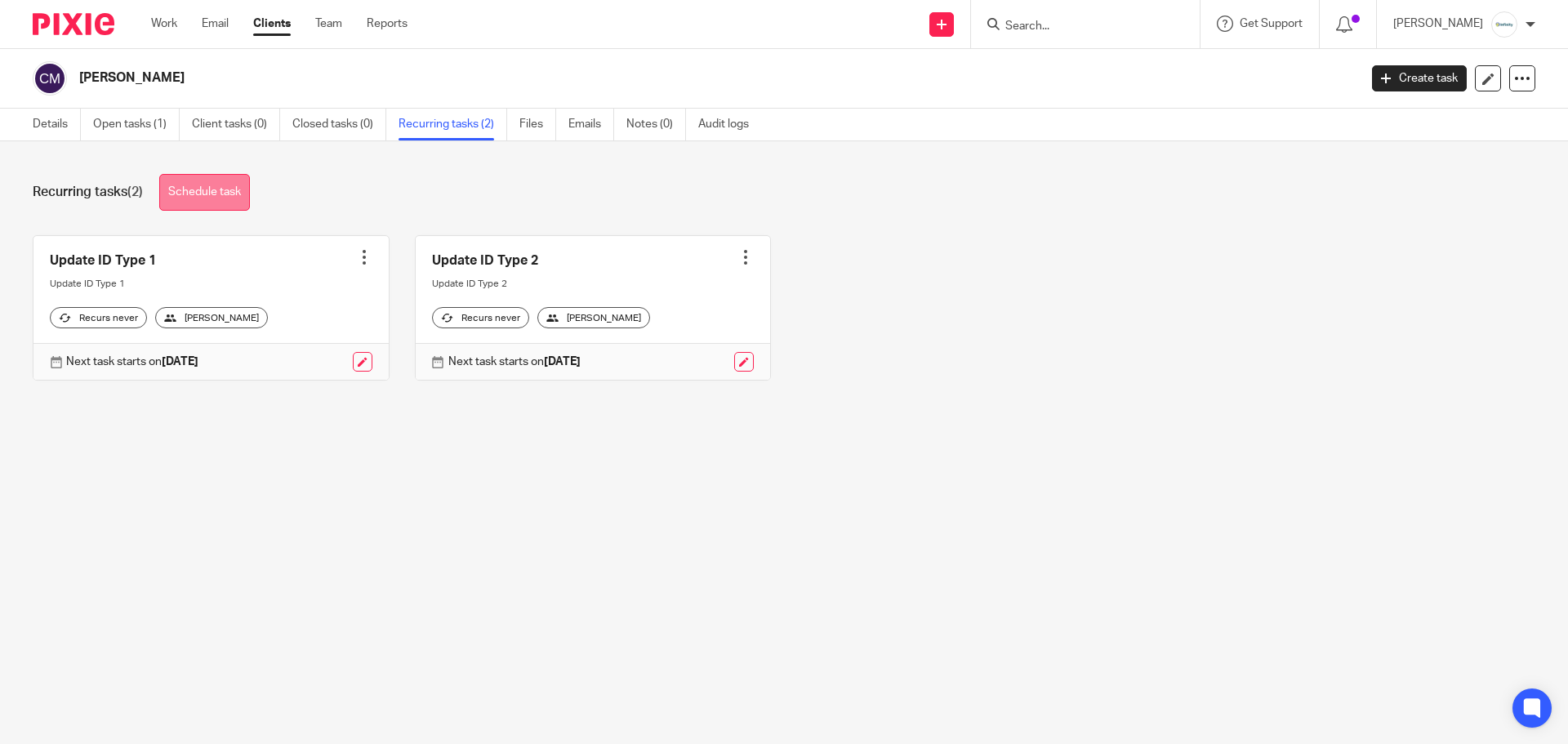
click at [215, 193] on link "Schedule task" at bounding box center [204, 193] width 91 height 37
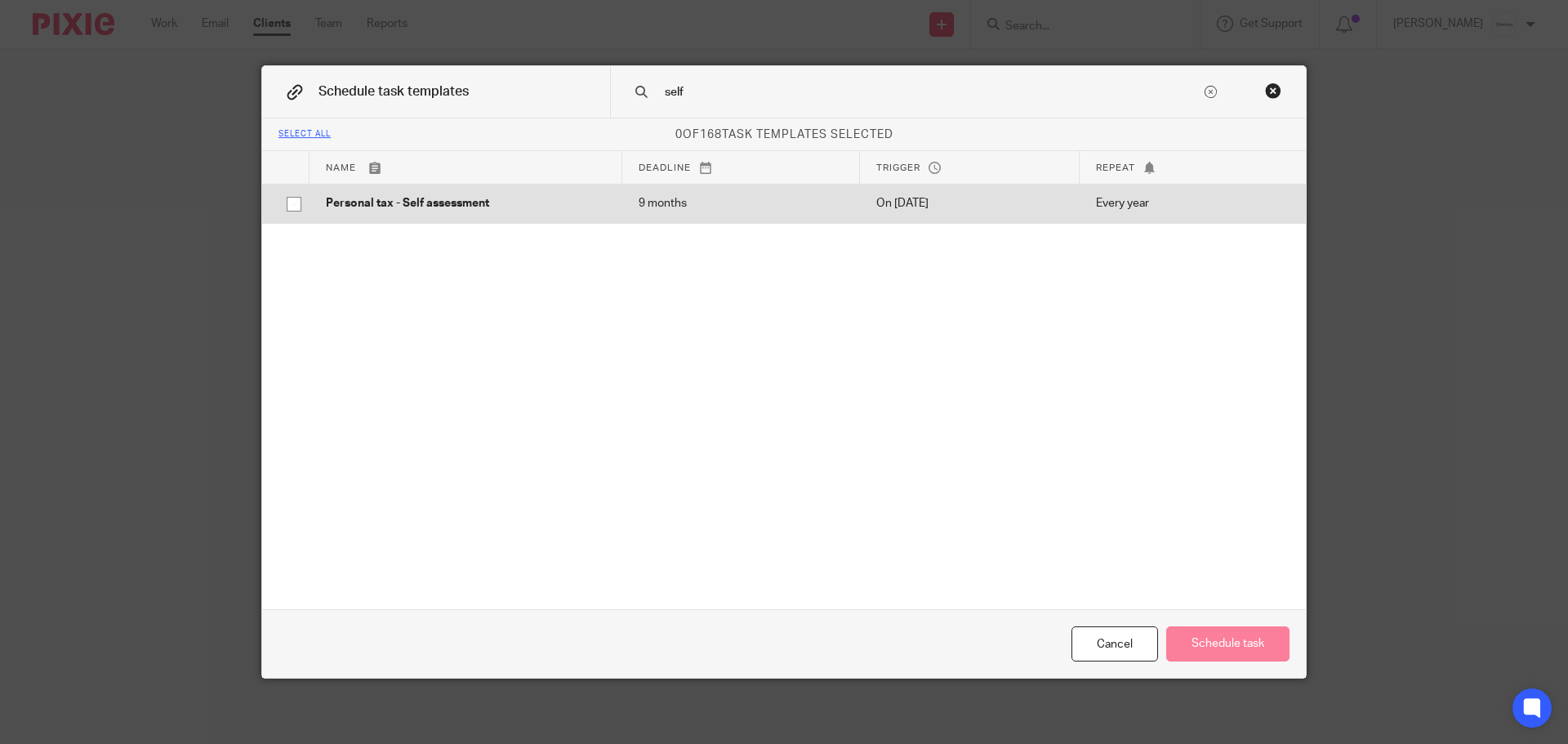
type input "self"
click at [579, 211] on p "Personal tax - Self assessment" at bounding box center [466, 203] width 280 height 16
checkbox input "true"
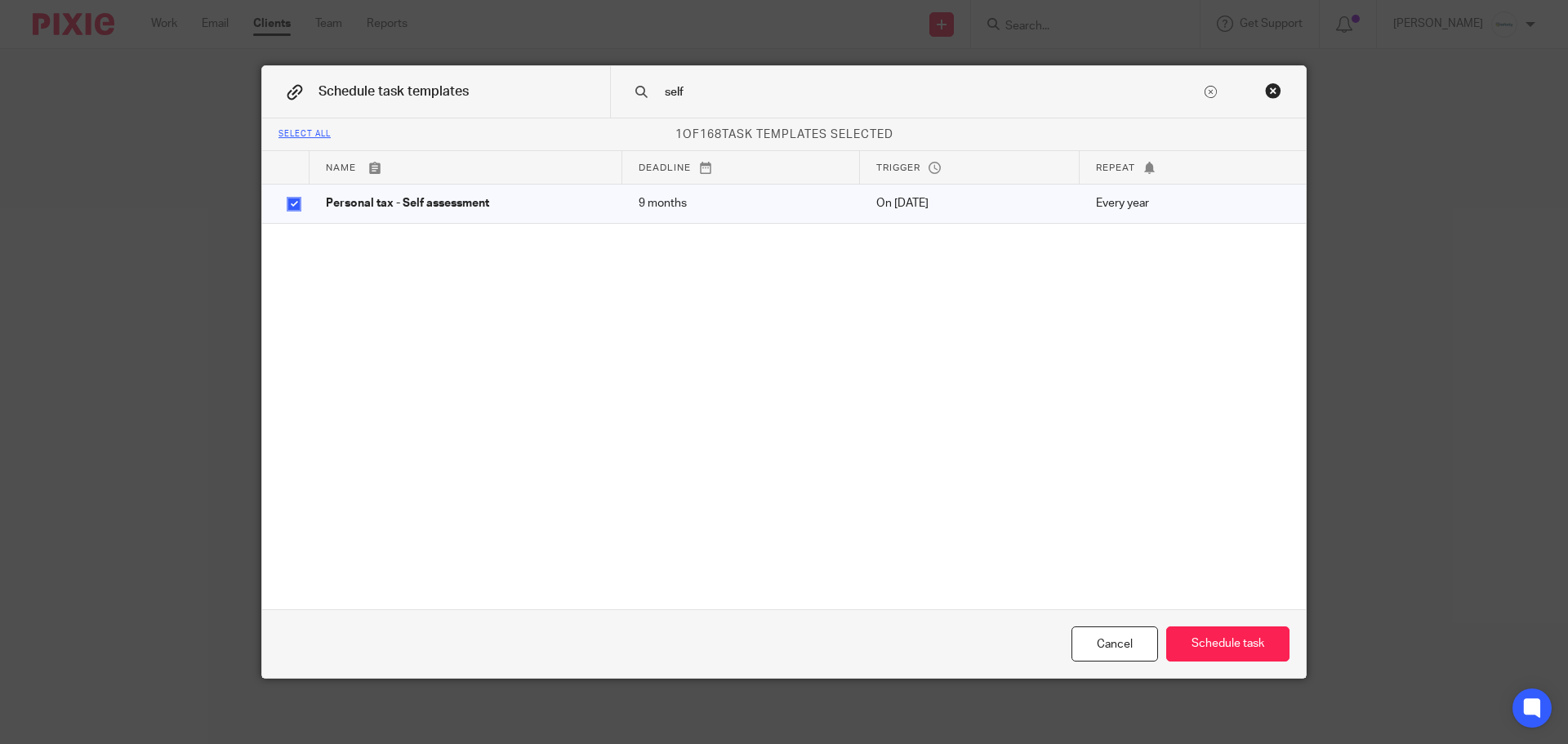
click at [1247, 617] on div "Cancel Schedule task" at bounding box center [784, 644] width 1043 height 69
click at [1218, 638] on button "Schedule task" at bounding box center [1227, 644] width 124 height 35
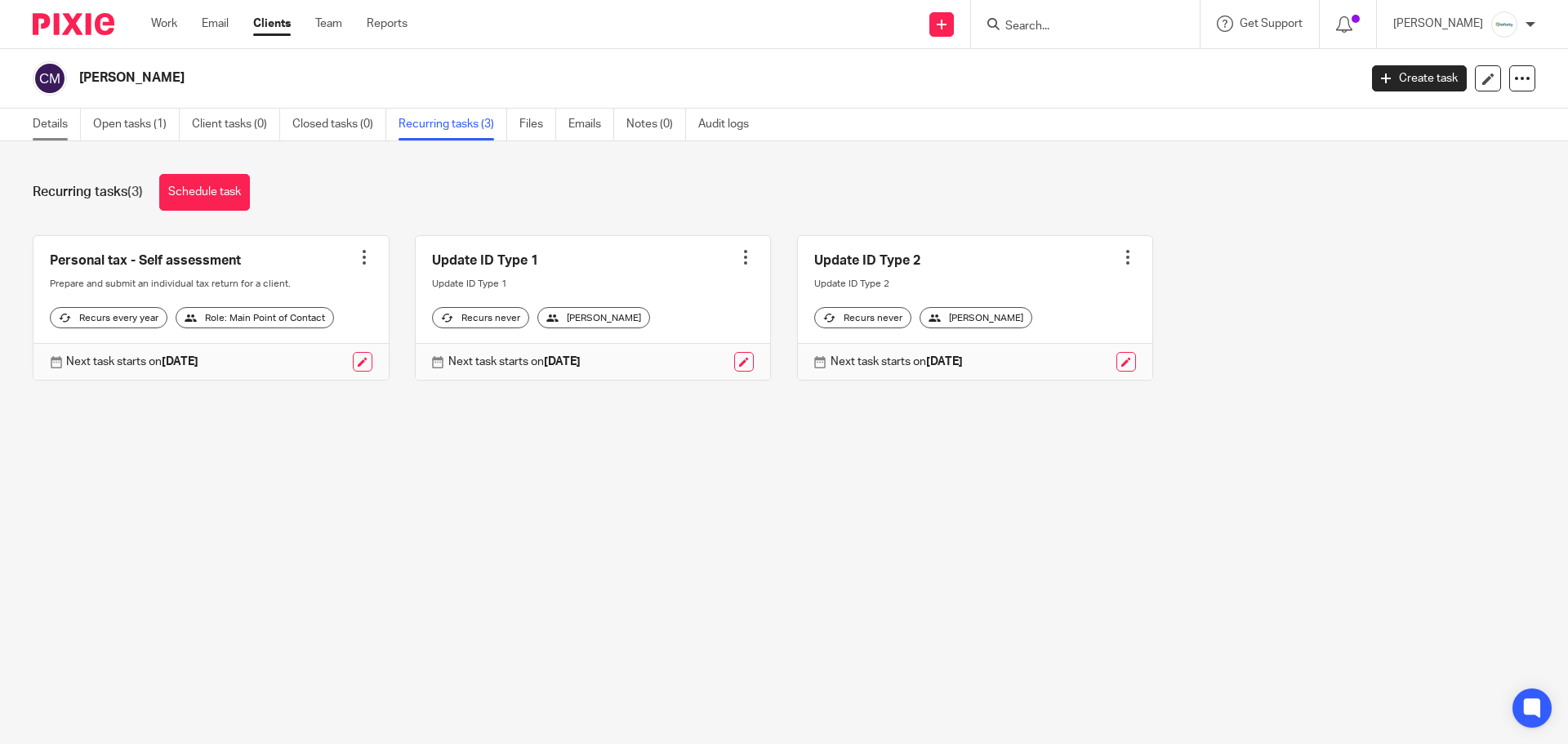
click at [56, 121] on link "Details" at bounding box center [56, 124] width 48 height 32
